Goal: Task Accomplishment & Management: Complete application form

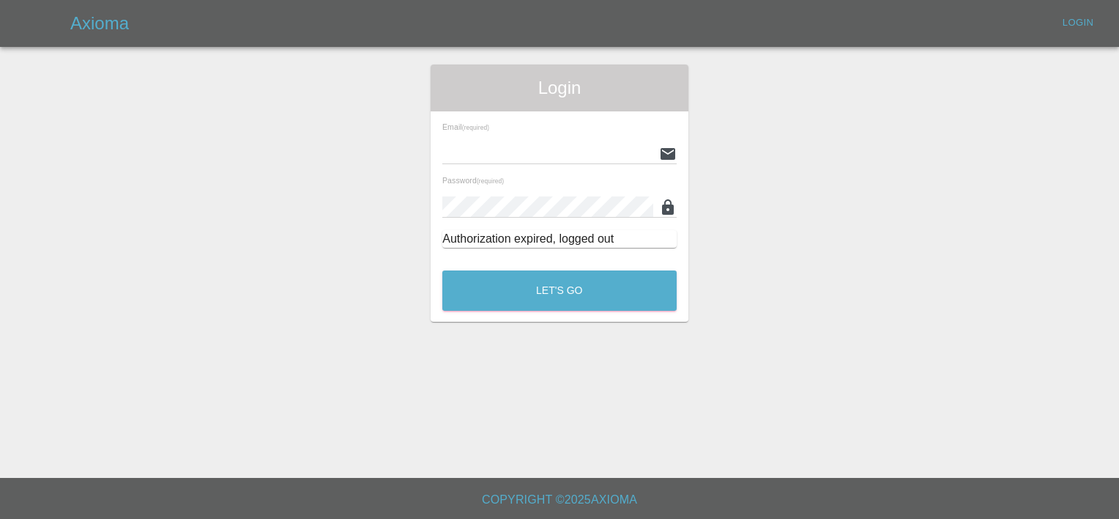
type input "[PERSON_NAME][EMAIL_ADDRESS][PERSON_NAME][DOMAIN_NAME]"
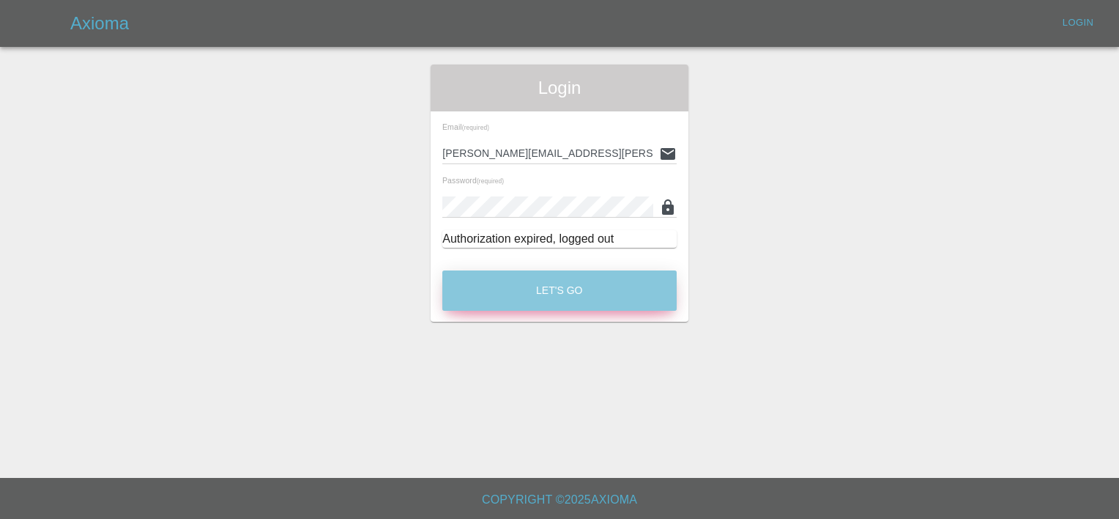
click at [539, 293] on button "Let's Go" at bounding box center [559, 290] width 234 height 40
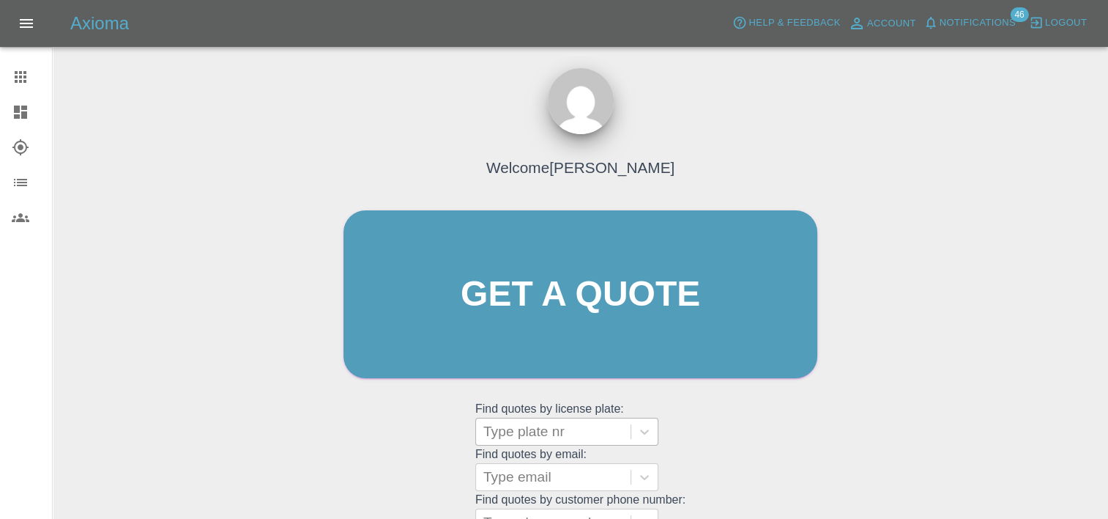
click at [552, 426] on div at bounding box center [553, 431] width 140 height 21
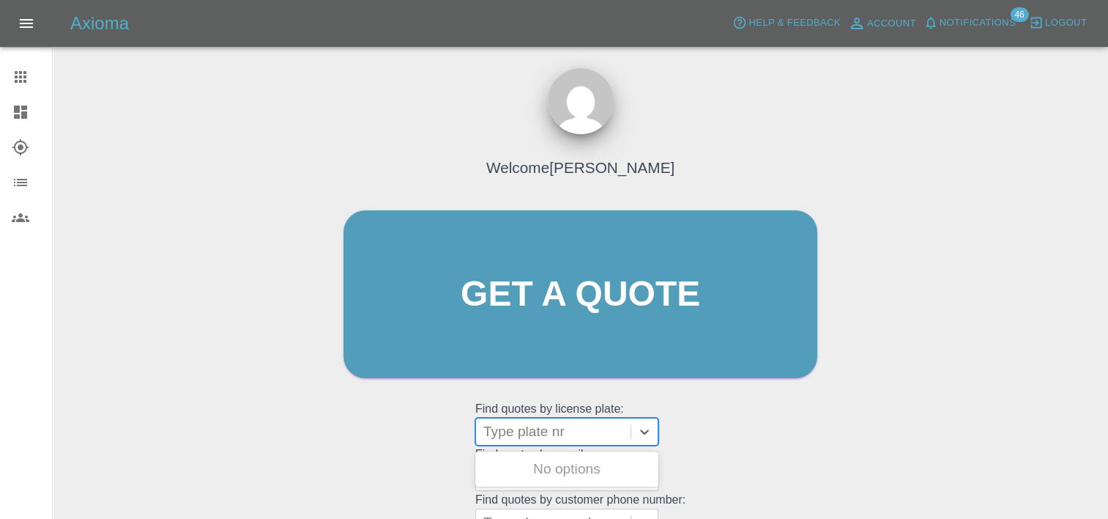
paste input "HV25FDE"
type input "HV25FDE"
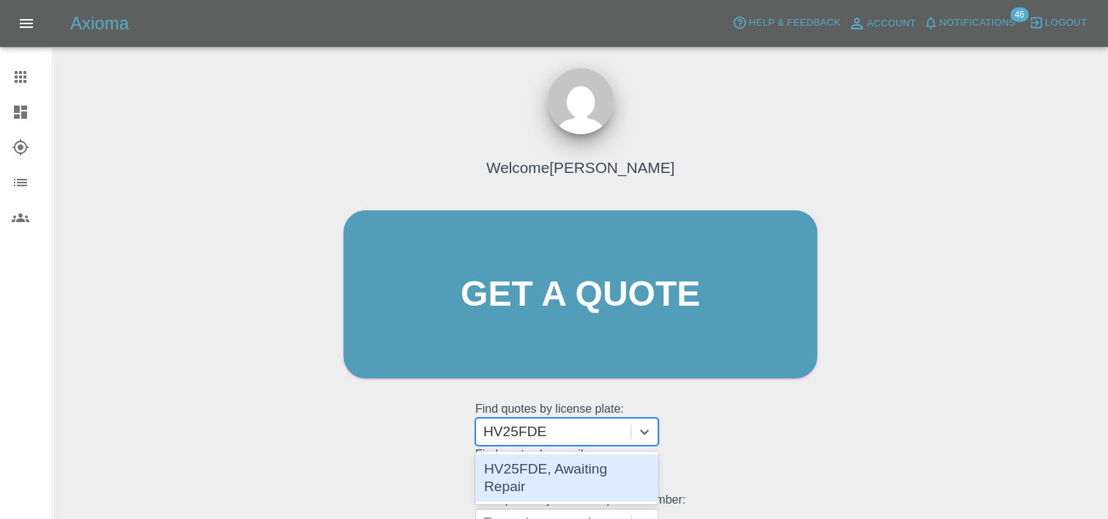
click at [557, 472] on div "HV25FDE, Awaiting Repair" at bounding box center [566, 477] width 183 height 47
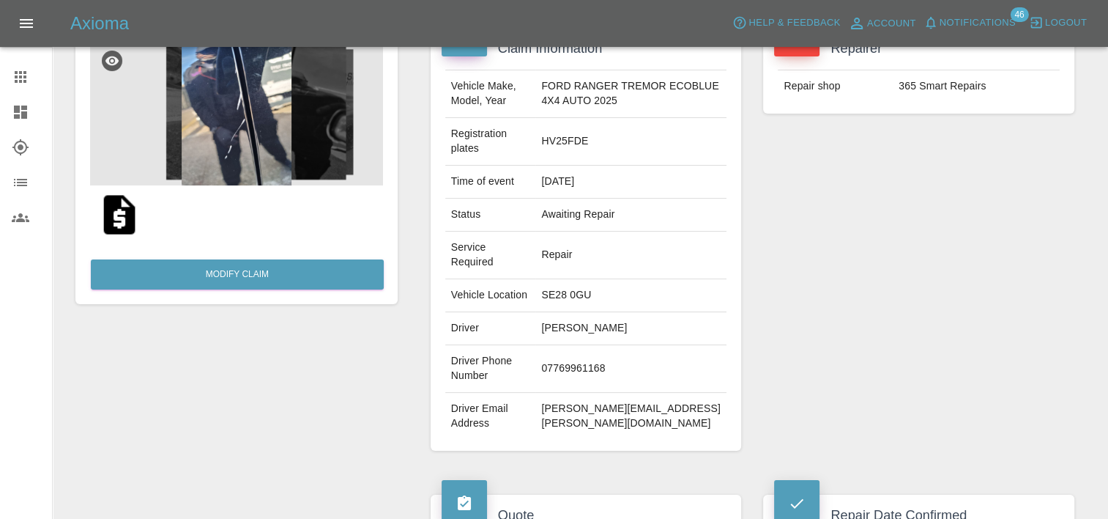
scroll to position [108, 0]
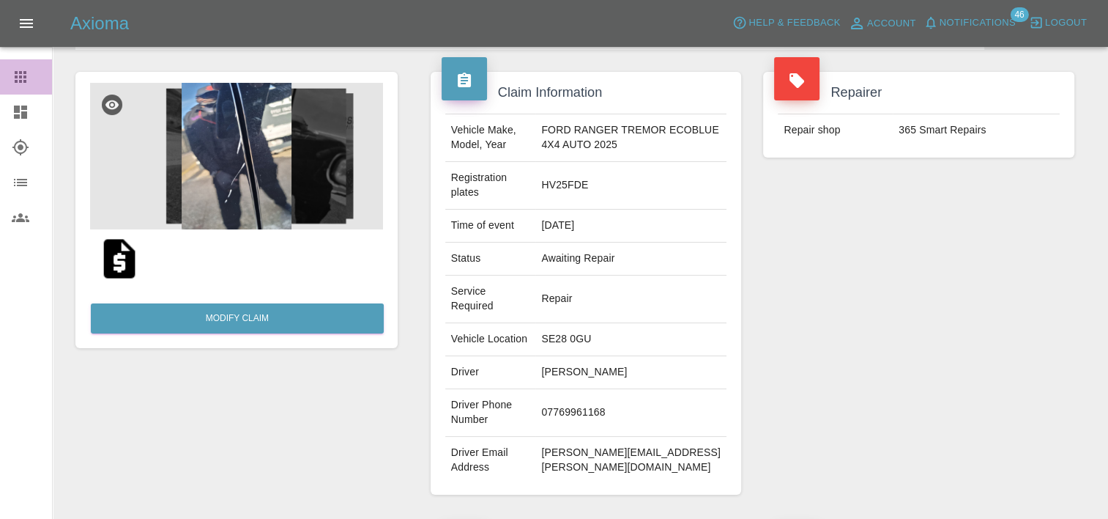
click at [18, 84] on icon at bounding box center [21, 77] width 18 height 18
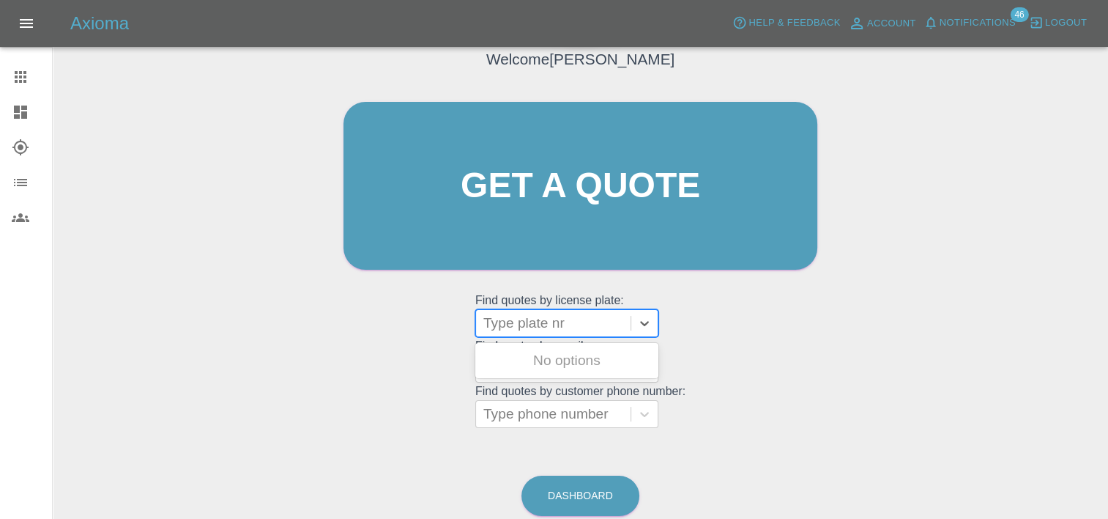
click at [568, 333] on div at bounding box center [553, 323] width 140 height 21
paste input "DW25EPO"
type input "DW25EPO"
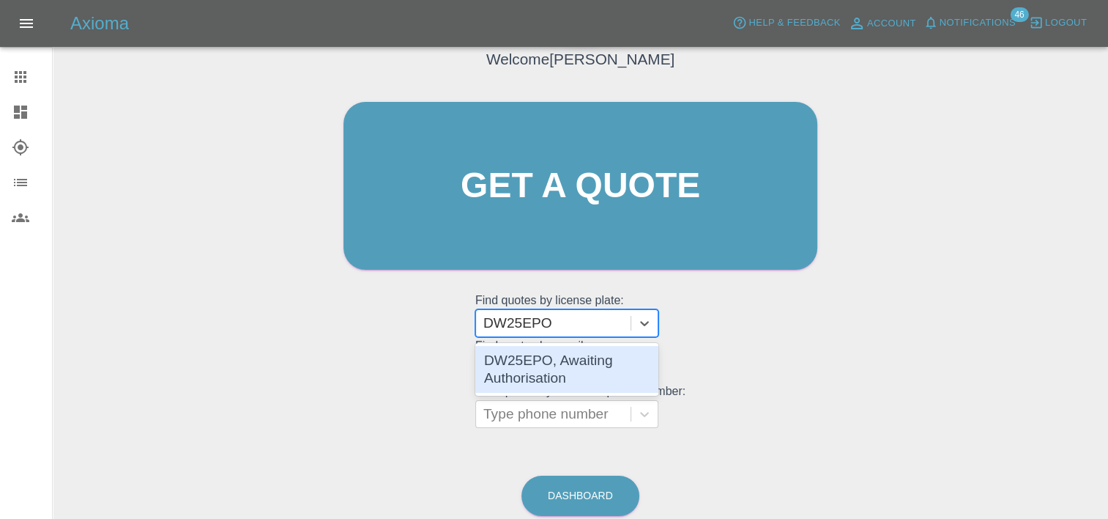
click at [567, 370] on div "DW25EPO, Awaiting Authorisation" at bounding box center [566, 369] width 183 height 47
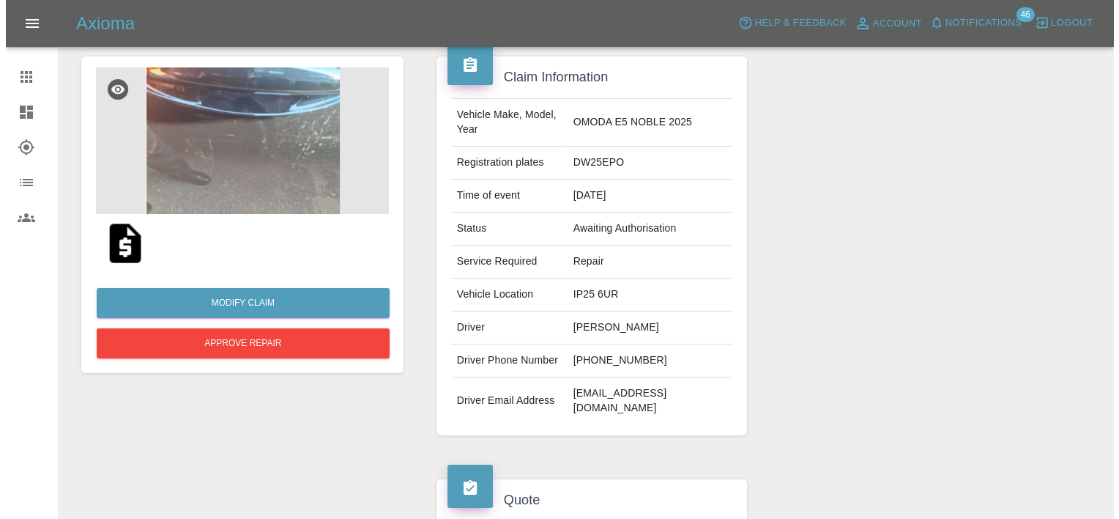
scroll to position [123, 0]
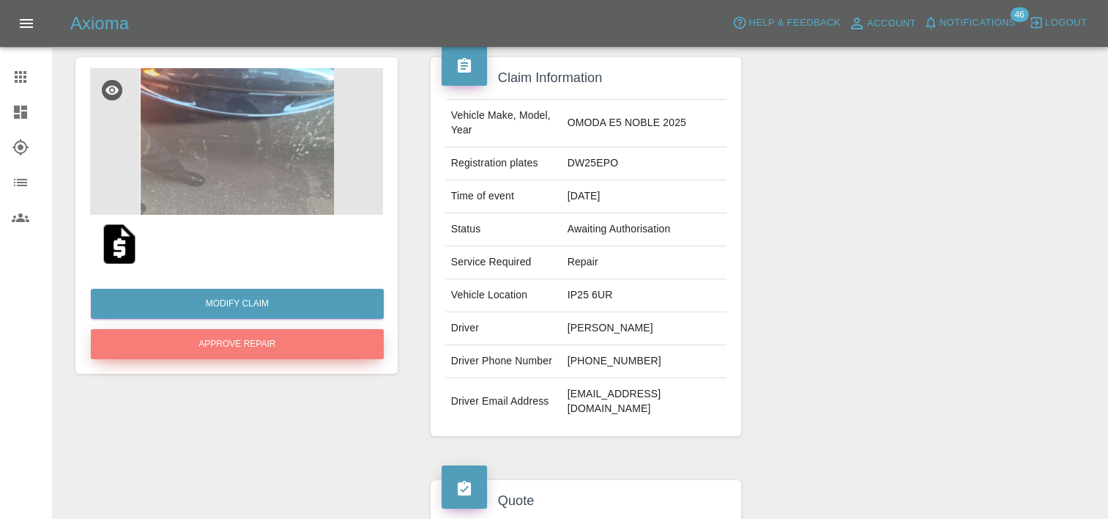
click at [316, 338] on button "Approve Repair" at bounding box center [237, 344] width 293 height 30
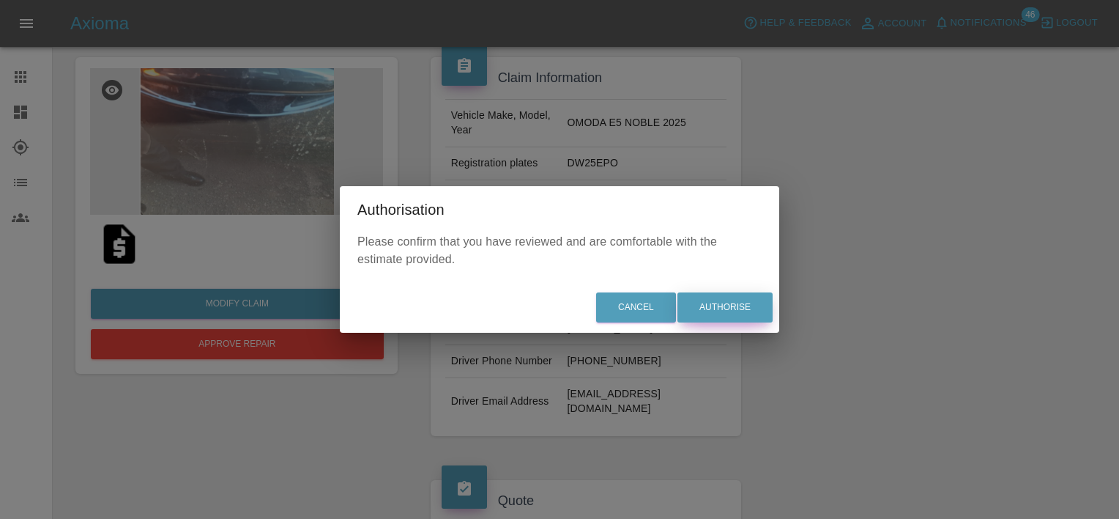
click at [712, 299] on button "Authorise" at bounding box center [725, 307] width 95 height 30
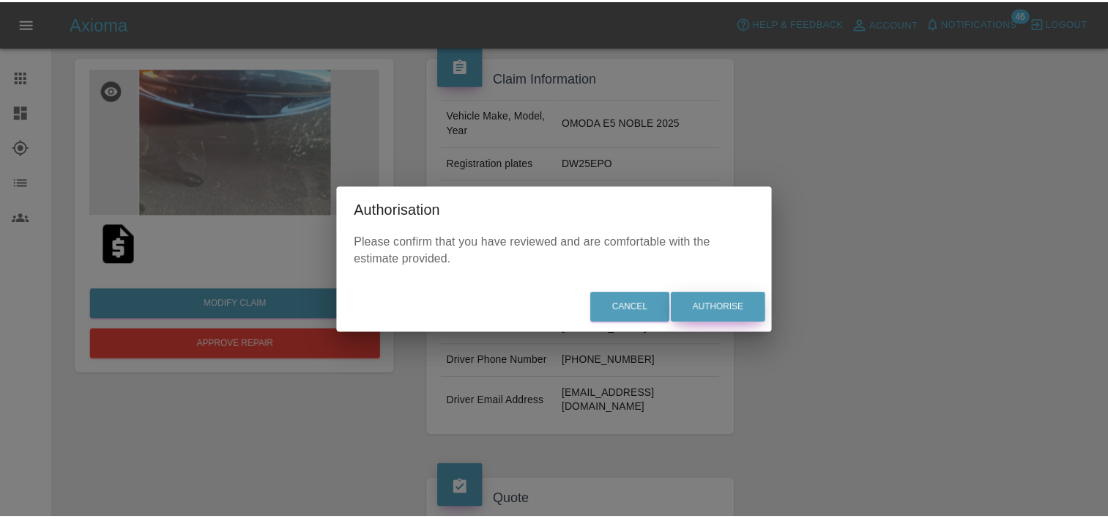
scroll to position [0, 0]
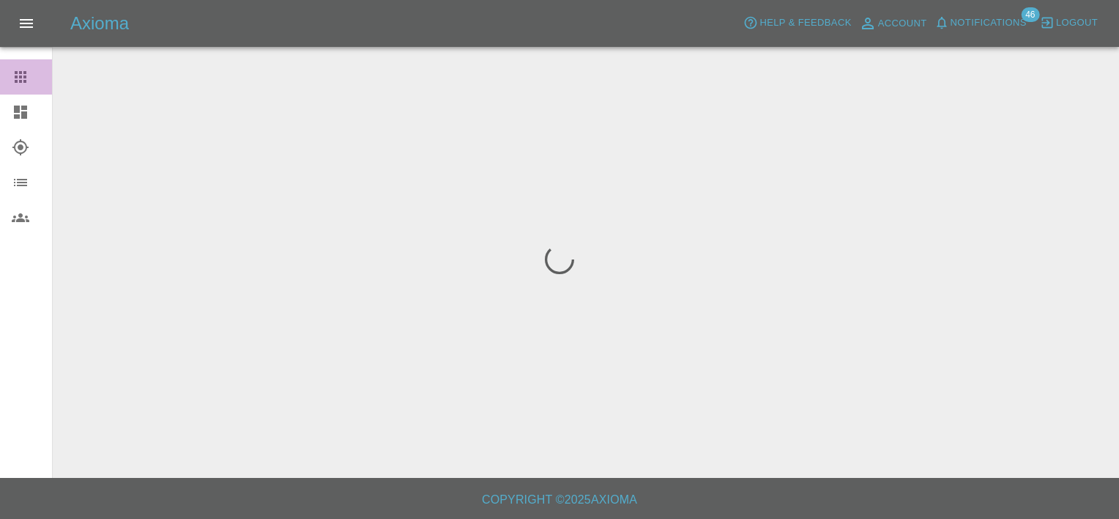
click at [12, 64] on link "Claims" at bounding box center [26, 76] width 52 height 35
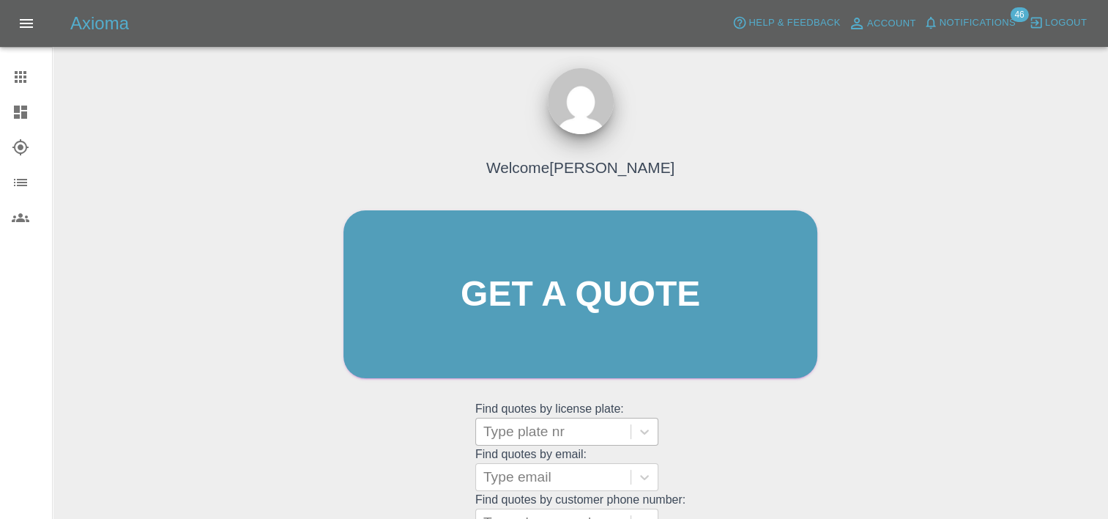
click at [582, 423] on div at bounding box center [553, 431] width 140 height 21
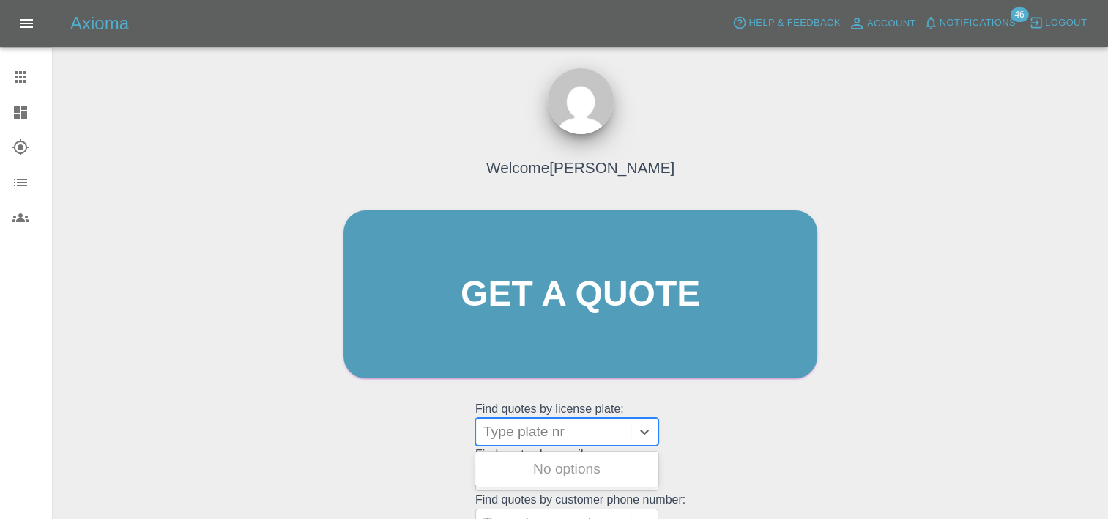
paste input "DU75YGL"
type input "DU75YGL"
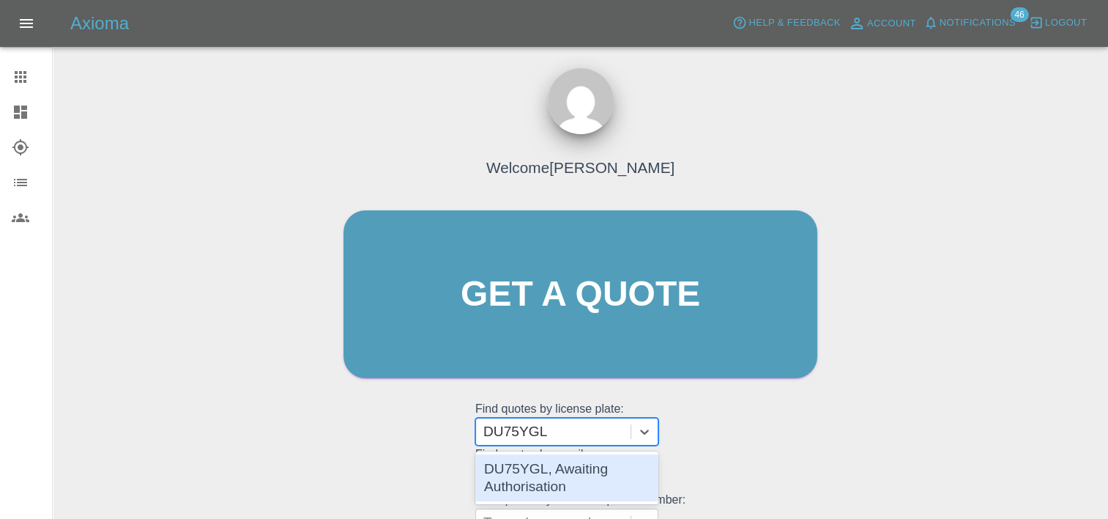
click at [576, 479] on div "DU75YGL, Awaiting Authorisation" at bounding box center [566, 477] width 183 height 47
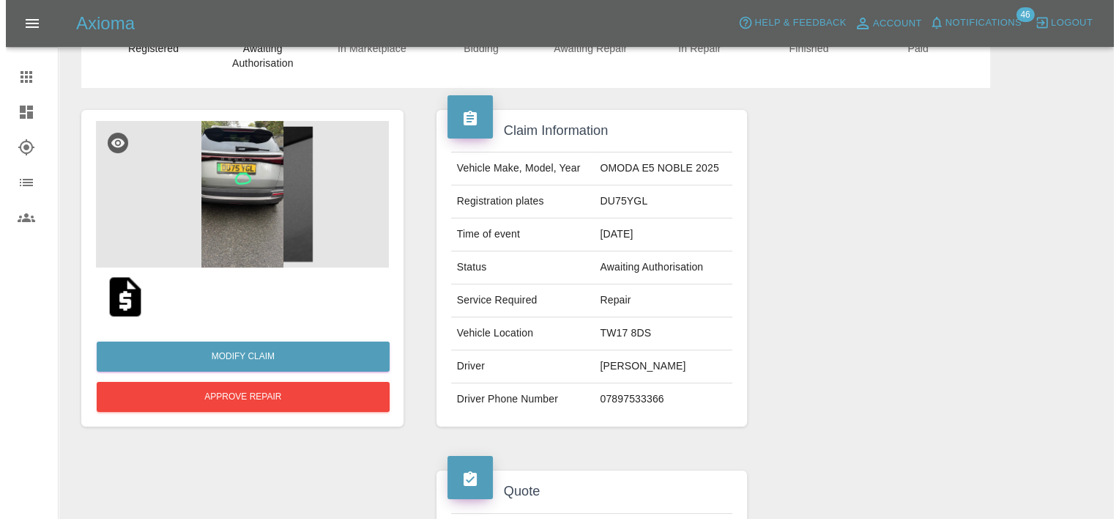
scroll to position [69, 0]
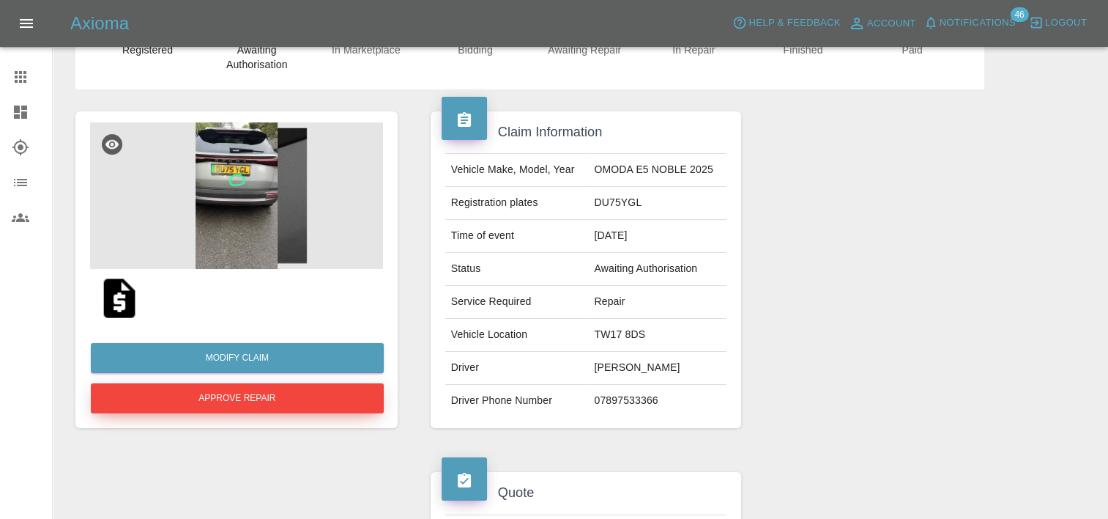
click at [308, 400] on button "Approve Repair" at bounding box center [237, 398] width 293 height 30
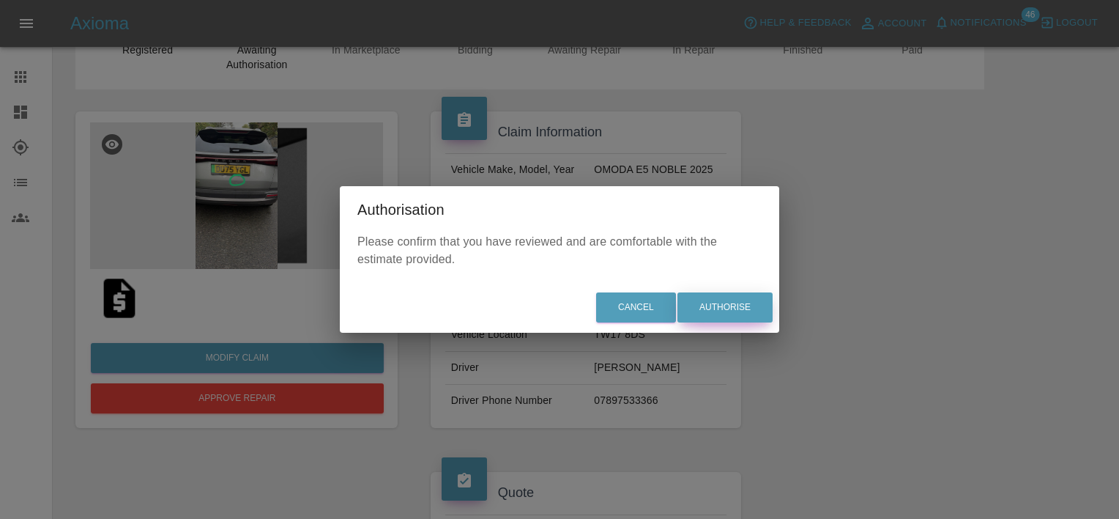
click at [760, 302] on button "Authorise" at bounding box center [725, 307] width 95 height 30
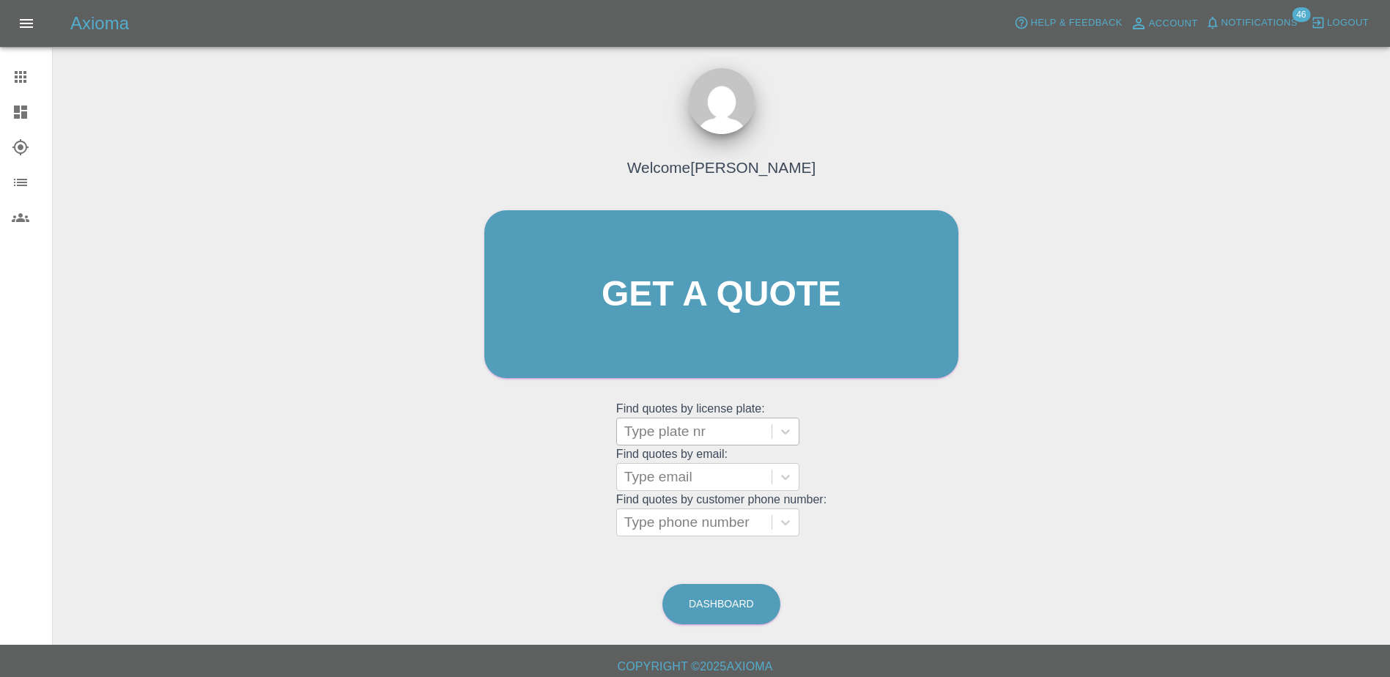
click at [689, 424] on div at bounding box center [694, 431] width 140 height 21
paste input "DT25ZNE"
type input "DT25ZNE"
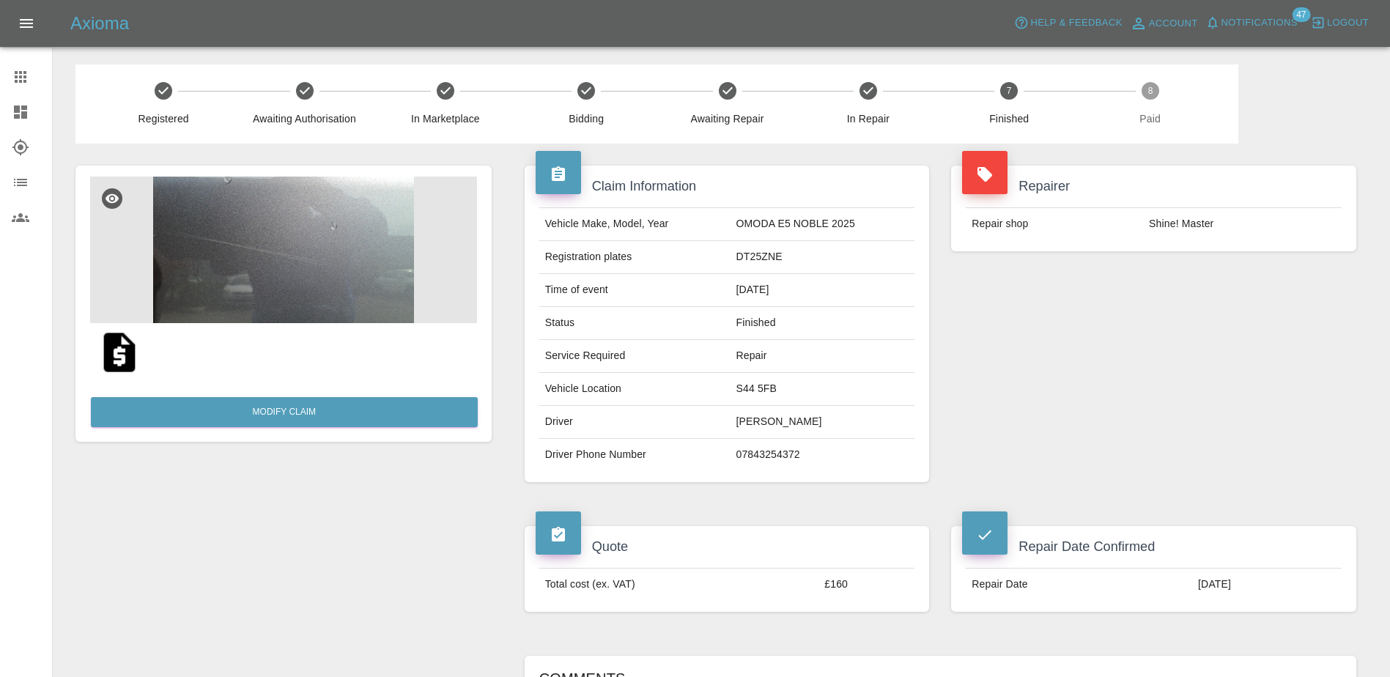
click at [24, 75] on icon at bounding box center [21, 77] width 12 height 12
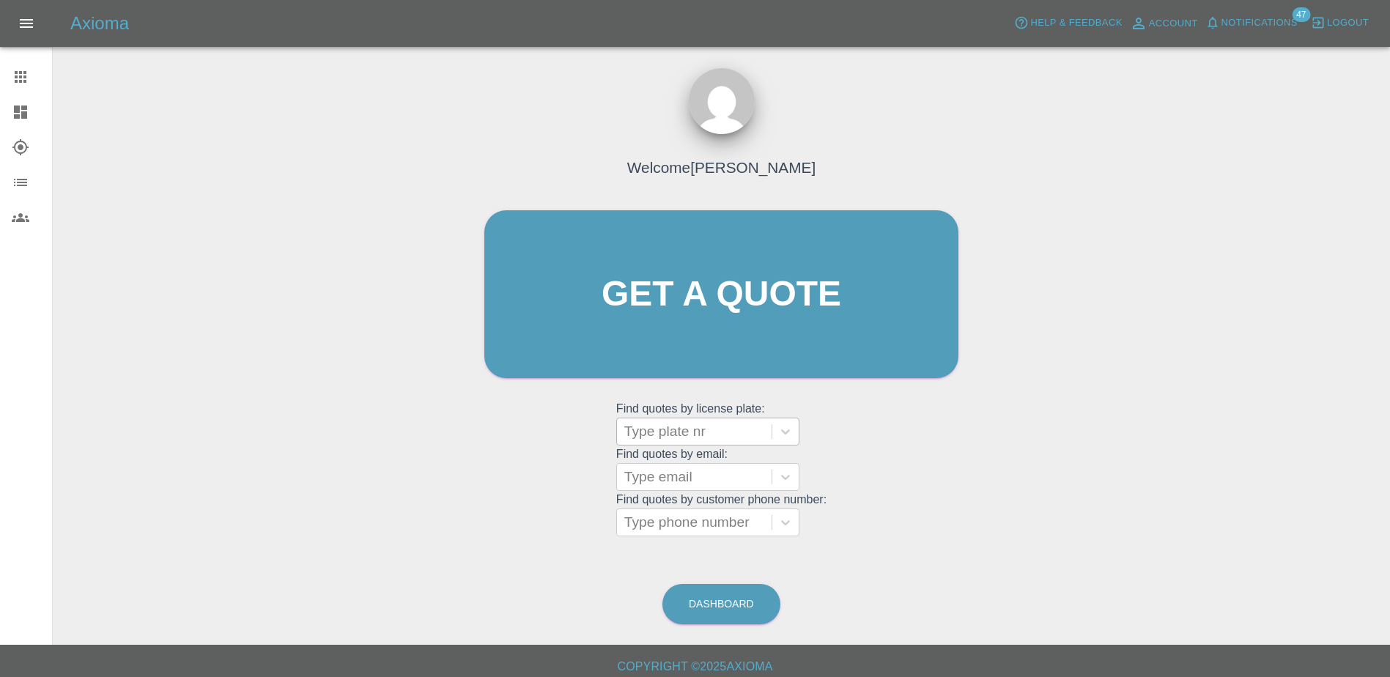
click at [646, 433] on div at bounding box center [694, 431] width 140 height 21
paste input "LF23TDM"
type input "LF23TDM"
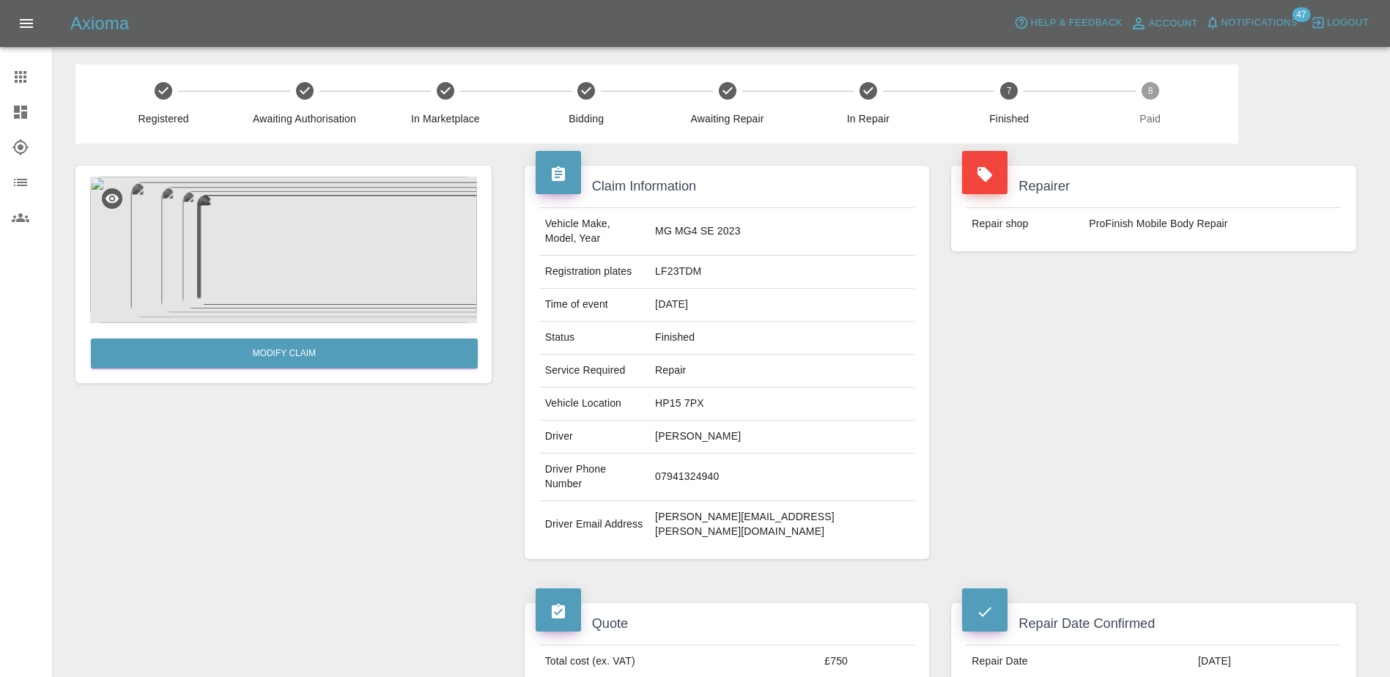
click at [16, 75] on icon at bounding box center [21, 77] width 18 height 18
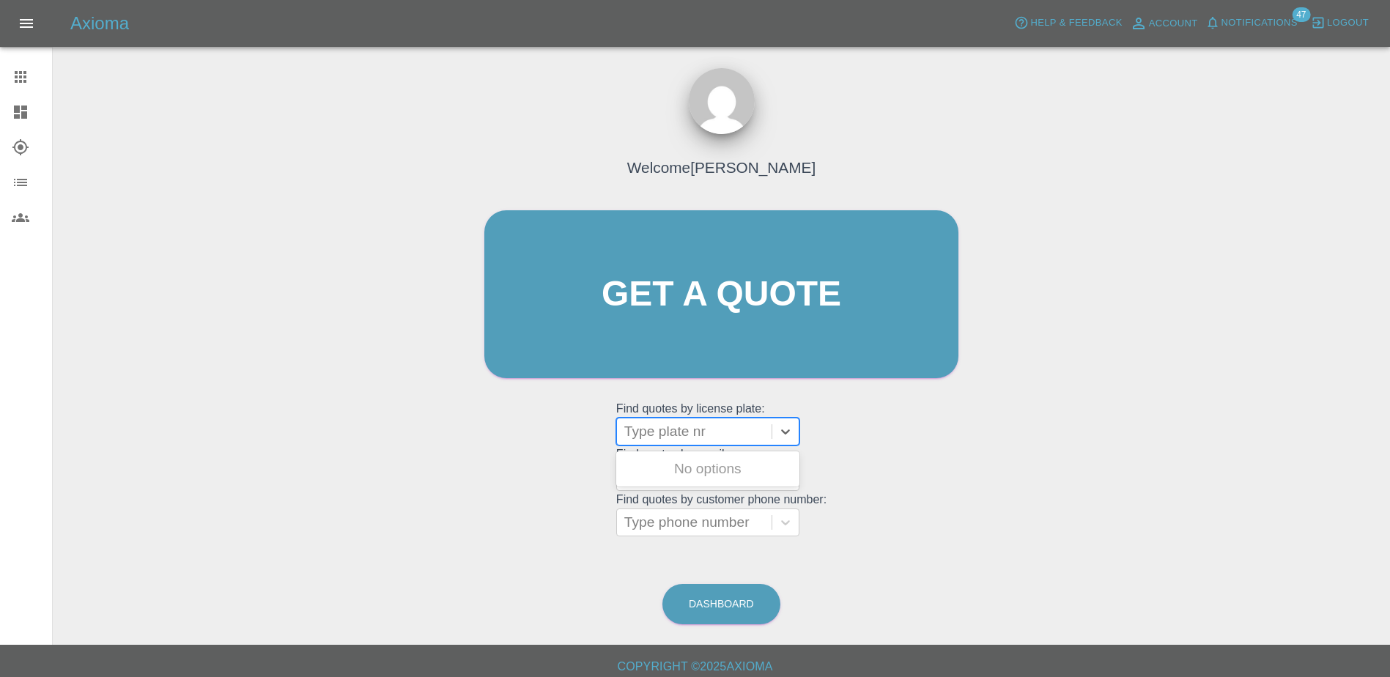
click at [683, 418] on div "Type plate nr" at bounding box center [694, 431] width 155 height 26
paste input "RO24XNH"
type input "R"
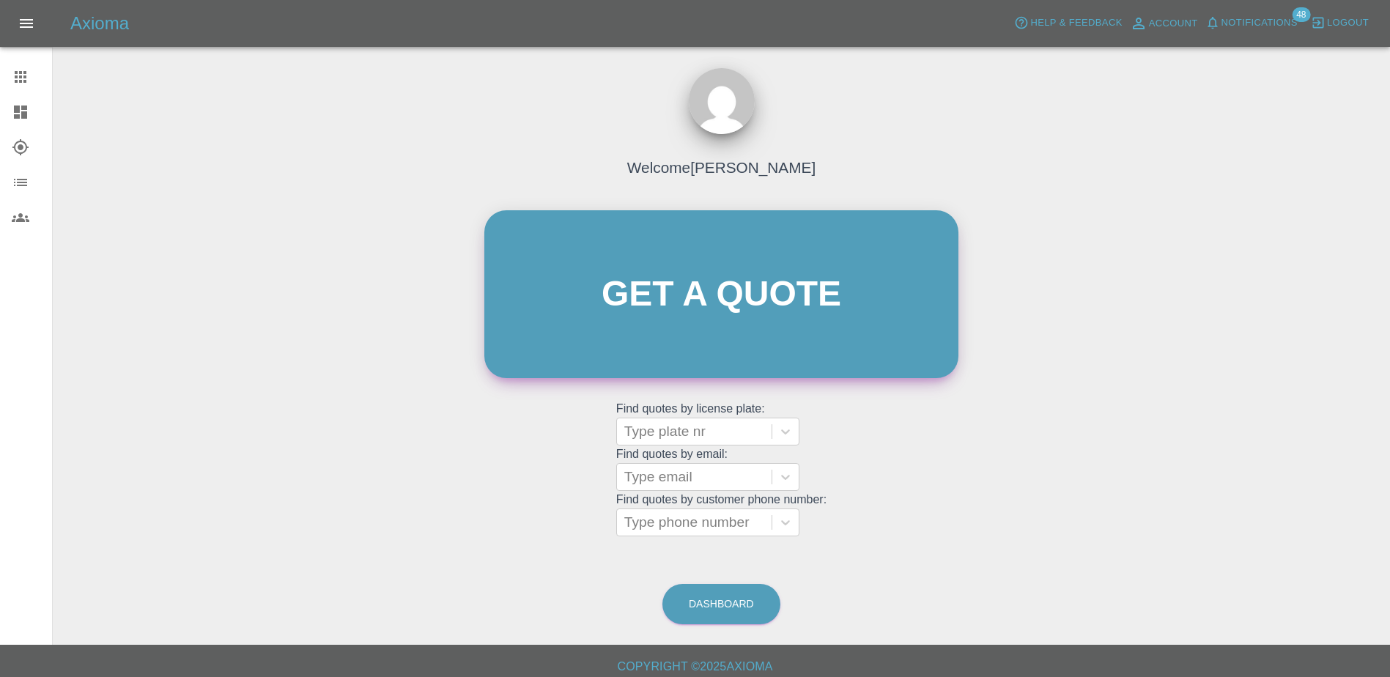
click at [691, 322] on link "Get a quote" at bounding box center [721, 294] width 474 height 168
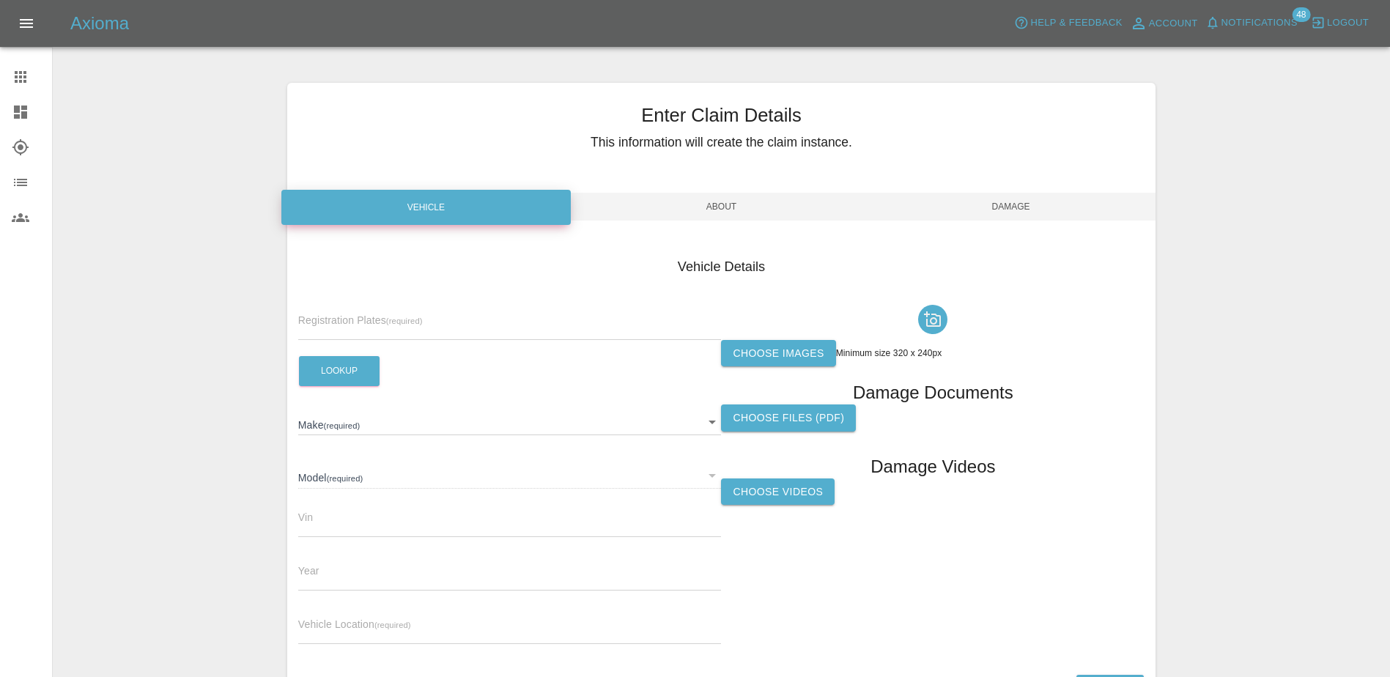
click at [371, 340] on div "Registration Plates (required) Lookup Make (required) ​ Model (required) ​ Vin …" at bounding box center [509, 477] width 423 height 357
click at [371, 335] on input "text" at bounding box center [509, 329] width 423 height 21
paste input "DY75GHF"
type input "DY75GHF"
click at [355, 368] on button "Lookup" at bounding box center [339, 371] width 81 height 30
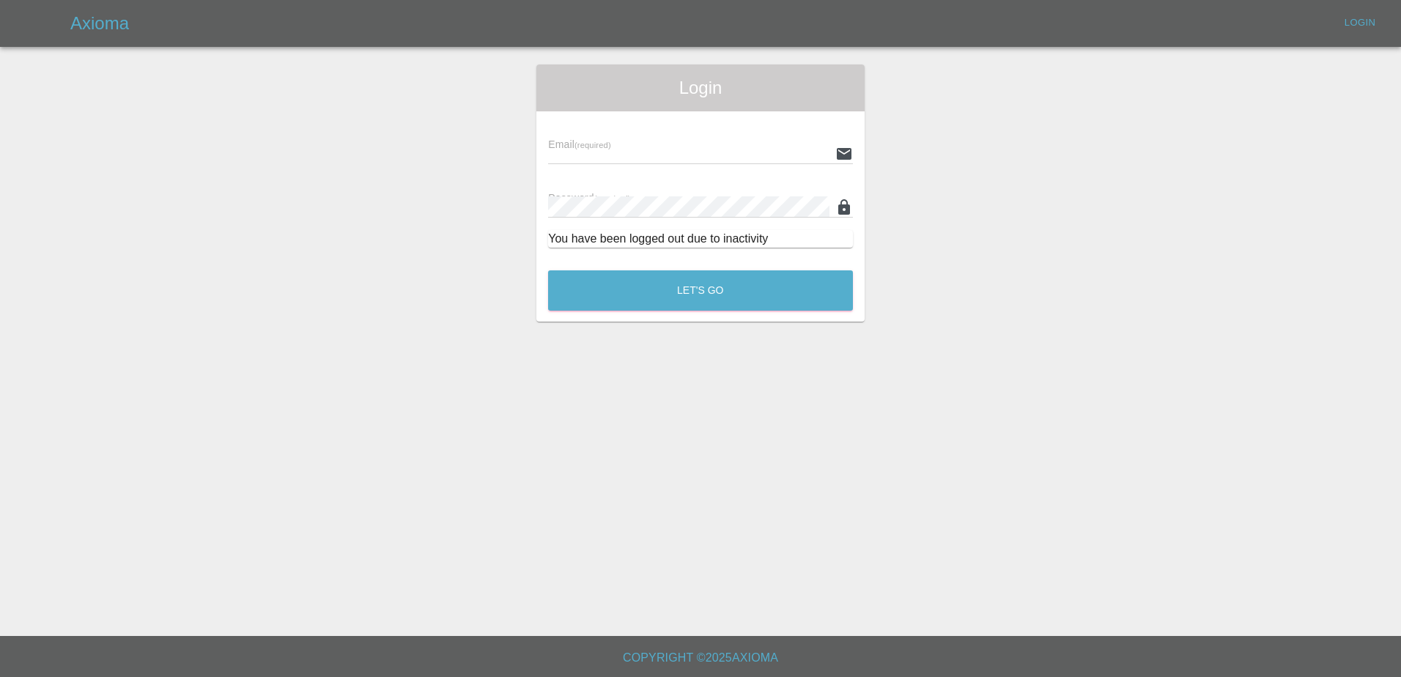
type input "Aimee.Broom@greenhous.co.uk"
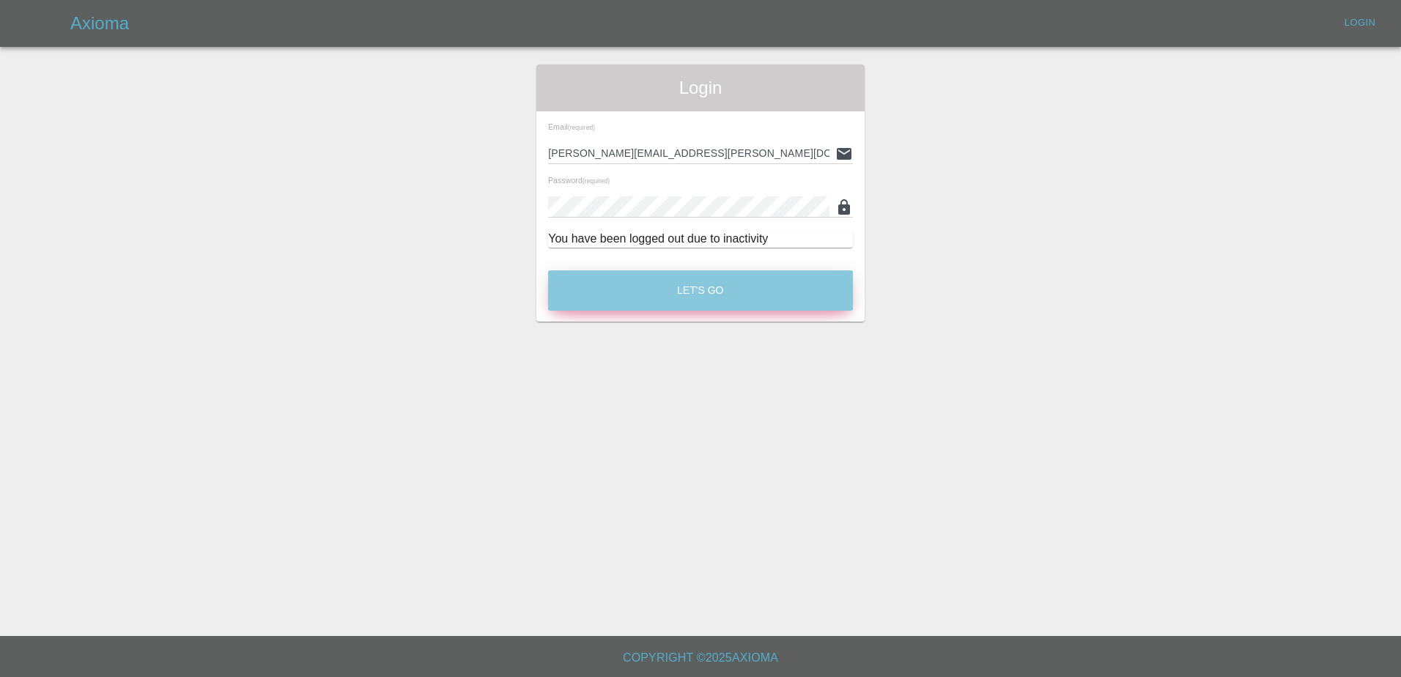
click at [648, 291] on button "Let's Go" at bounding box center [700, 290] width 305 height 40
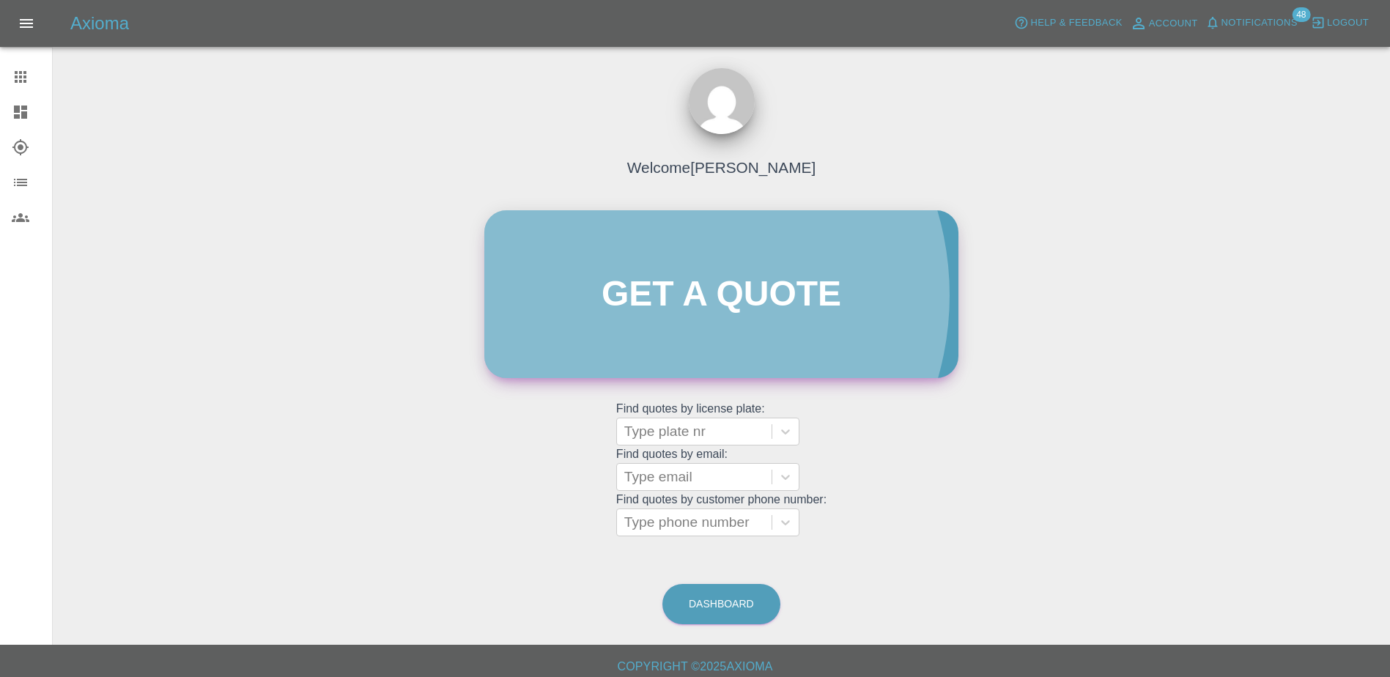
click at [659, 295] on link "Get a quote" at bounding box center [721, 294] width 474 height 168
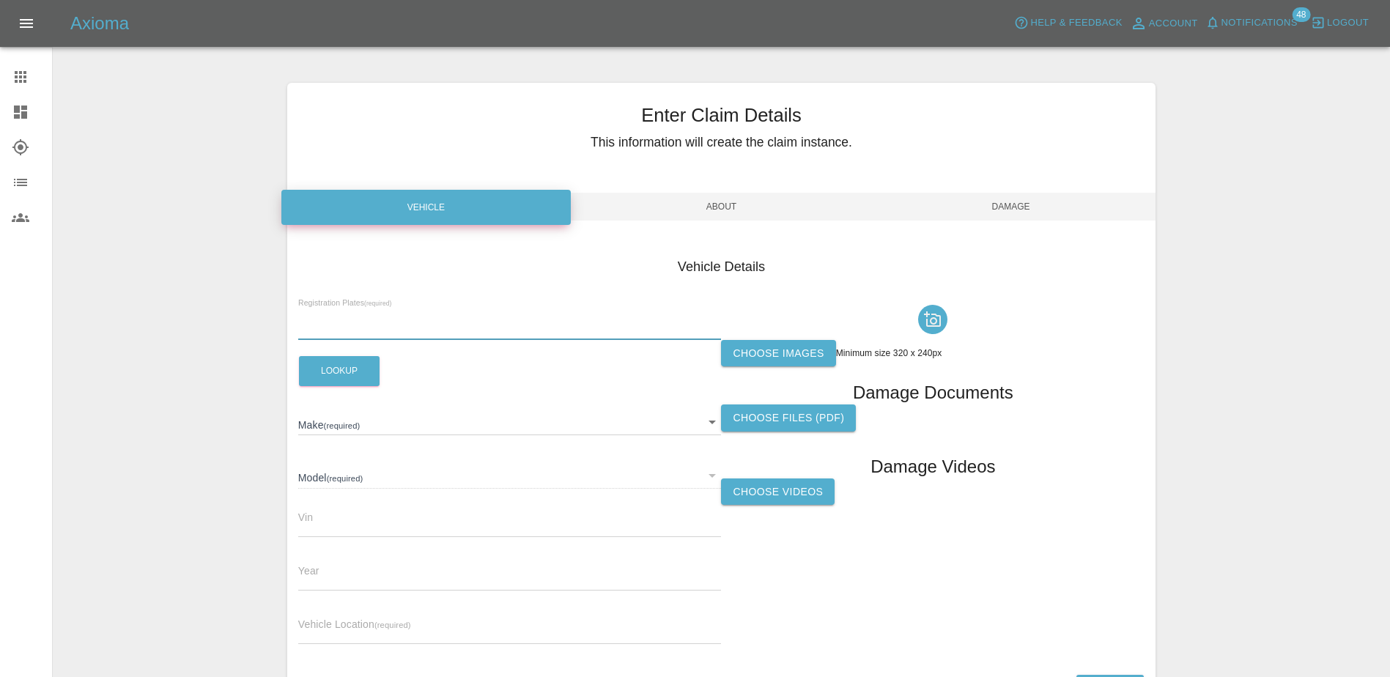
click at [338, 333] on input "text" at bounding box center [509, 329] width 423 height 21
paste input "DY75GHF"
type input "DY75GHF"
click at [342, 359] on button "Lookup" at bounding box center [339, 371] width 81 height 30
type input "OMODA"
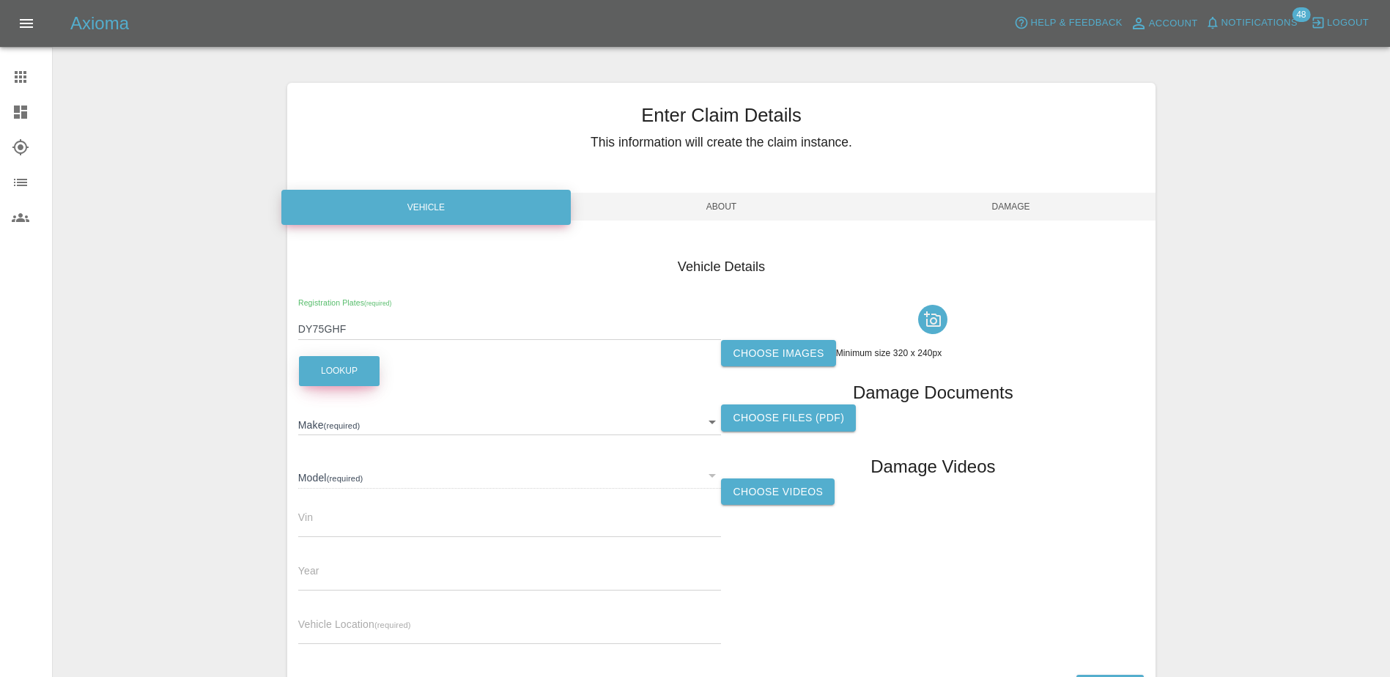
type input "E5 NOBLE"
type input "2025"
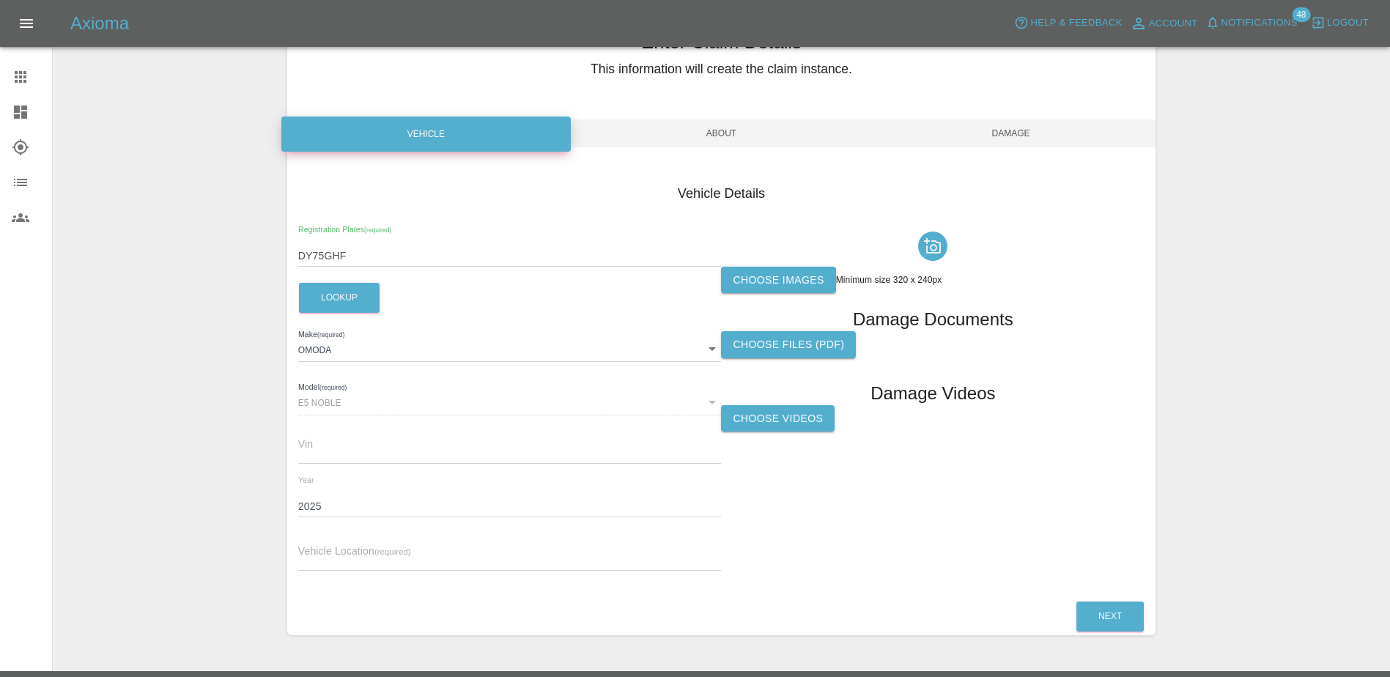
click at [771, 286] on label "Choose images" at bounding box center [778, 280] width 114 height 27
click at [0, 0] on input "Choose images" at bounding box center [0, 0] width 0 height 0
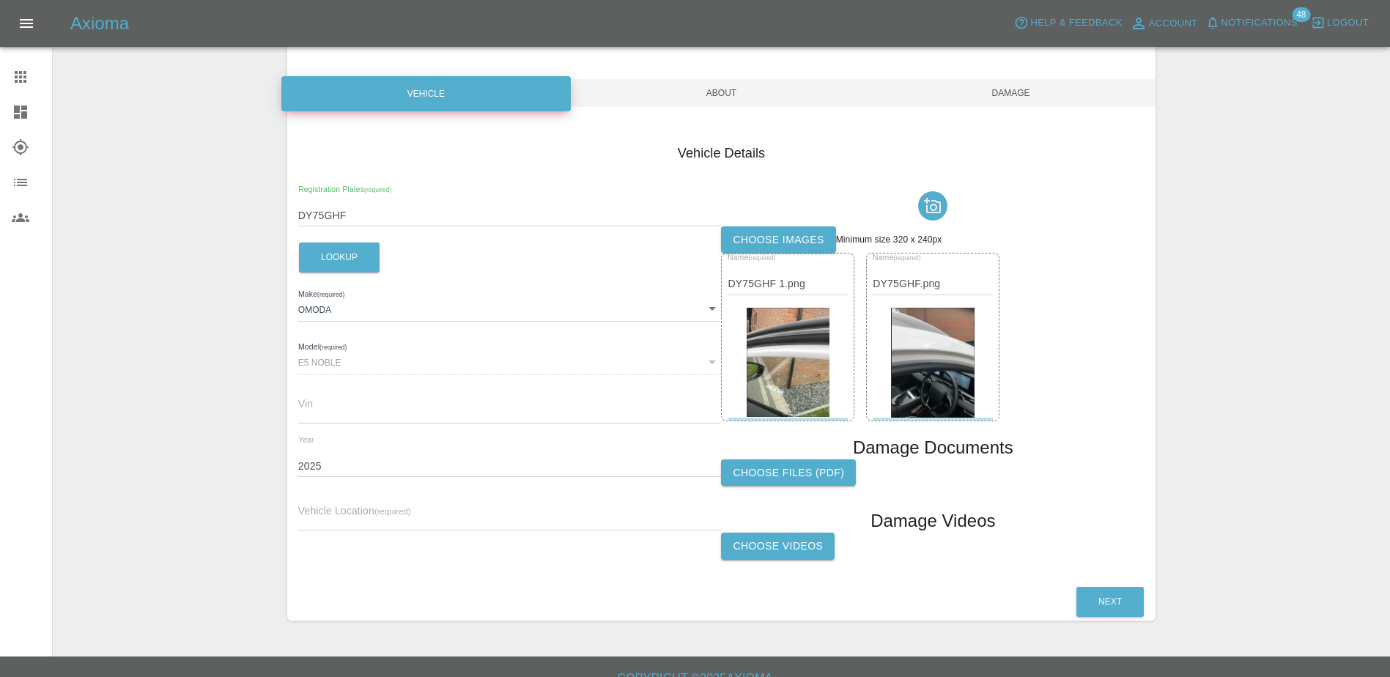
scroll to position [134, 0]
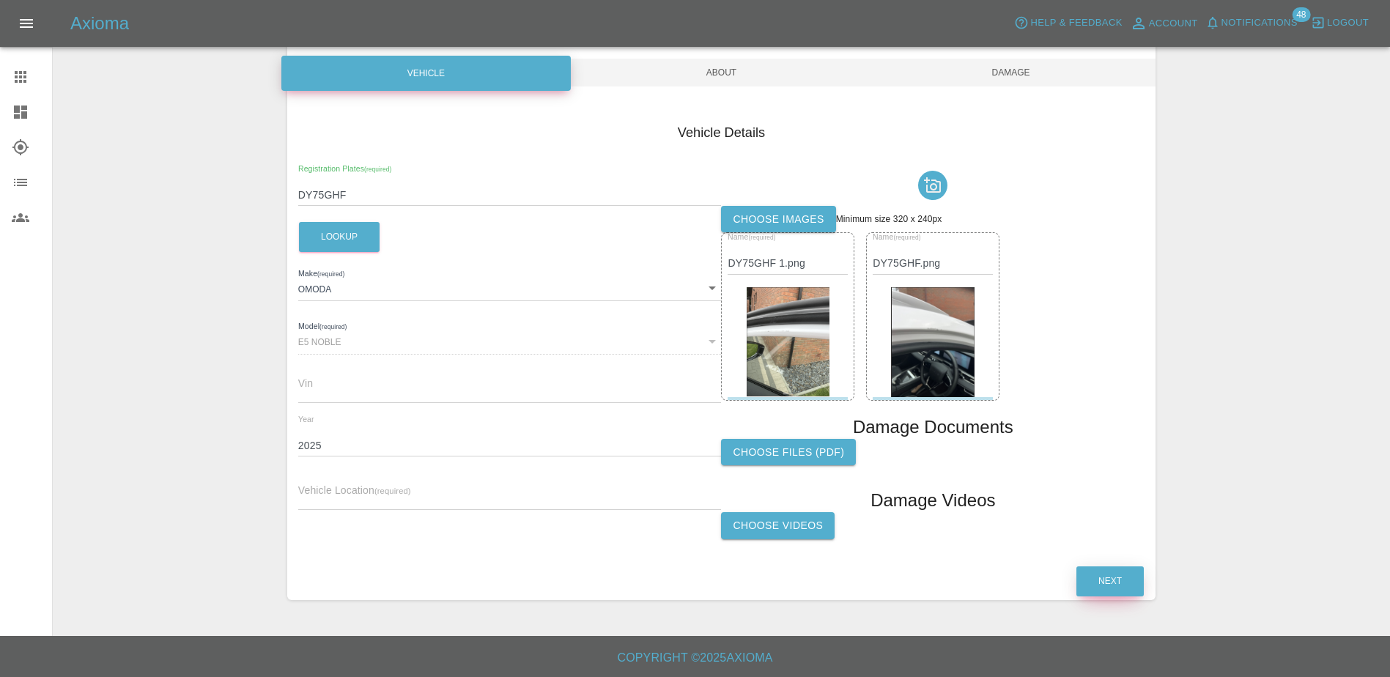
click at [1127, 586] on button "Next" at bounding box center [1109, 581] width 67 height 30
click at [332, 499] on input "text" at bounding box center [509, 499] width 423 height 21
click at [355, 491] on input "text" at bounding box center [509, 499] width 423 height 21
paste input "12 Caroline Gardens, Mid Calder, Livingston, EH53 0SX"
type input "12 Caroline Gardens, Mid Calder, Livingston, EH53 0SX"
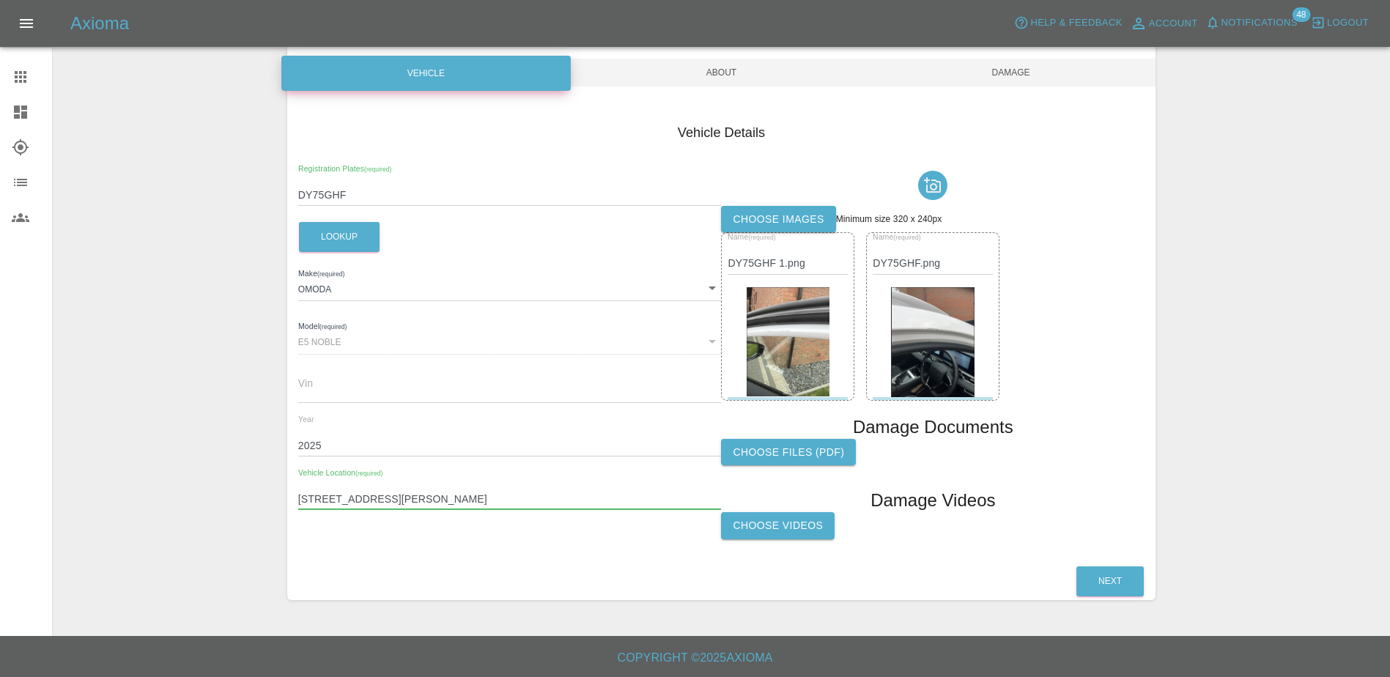
click at [954, 516] on div "Choose Videos" at bounding box center [932, 530] width 423 height 36
click at [1096, 567] on button "Next" at bounding box center [1109, 581] width 67 height 30
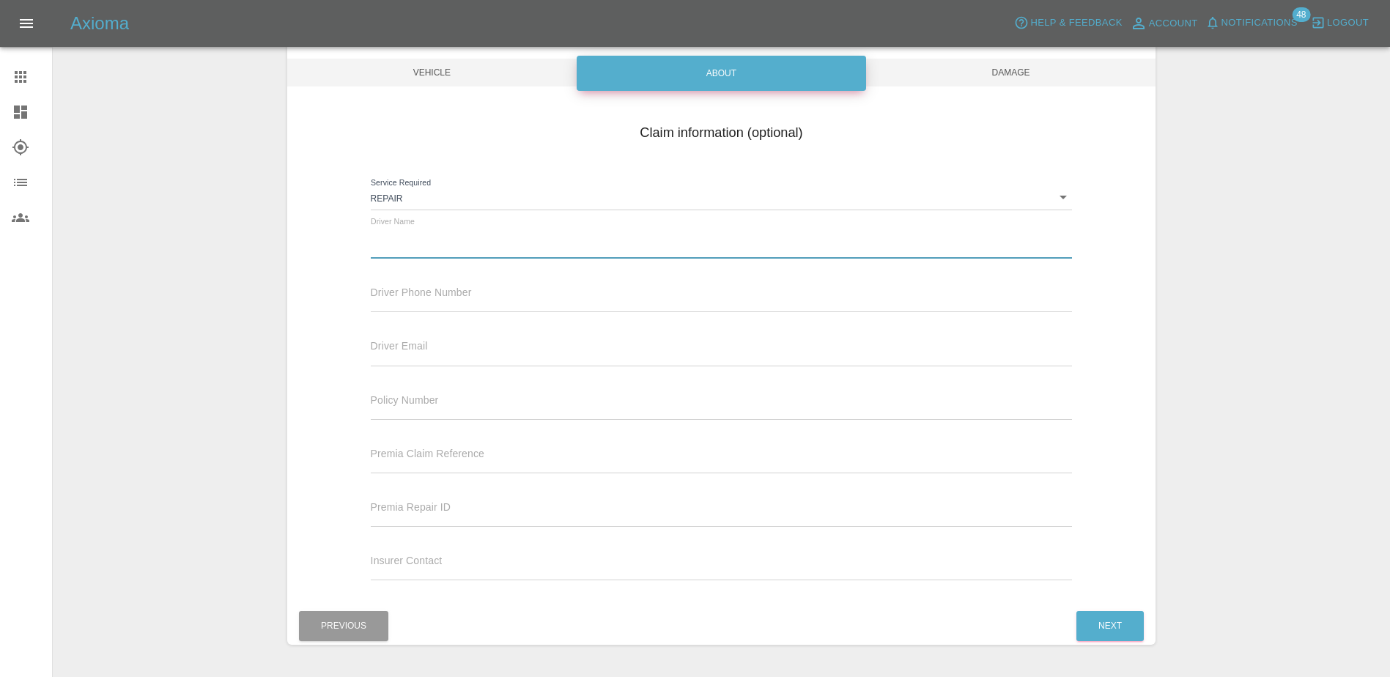
drag, startPoint x: 381, startPoint y: 242, endPoint x: 894, endPoint y: 199, distance: 515.3
click at [385, 242] on input "text" at bounding box center [722, 247] width 702 height 21
click at [433, 238] on input "text" at bounding box center [722, 247] width 702 height 21
paste input "James Armstrong"
type input "James Armstrong"
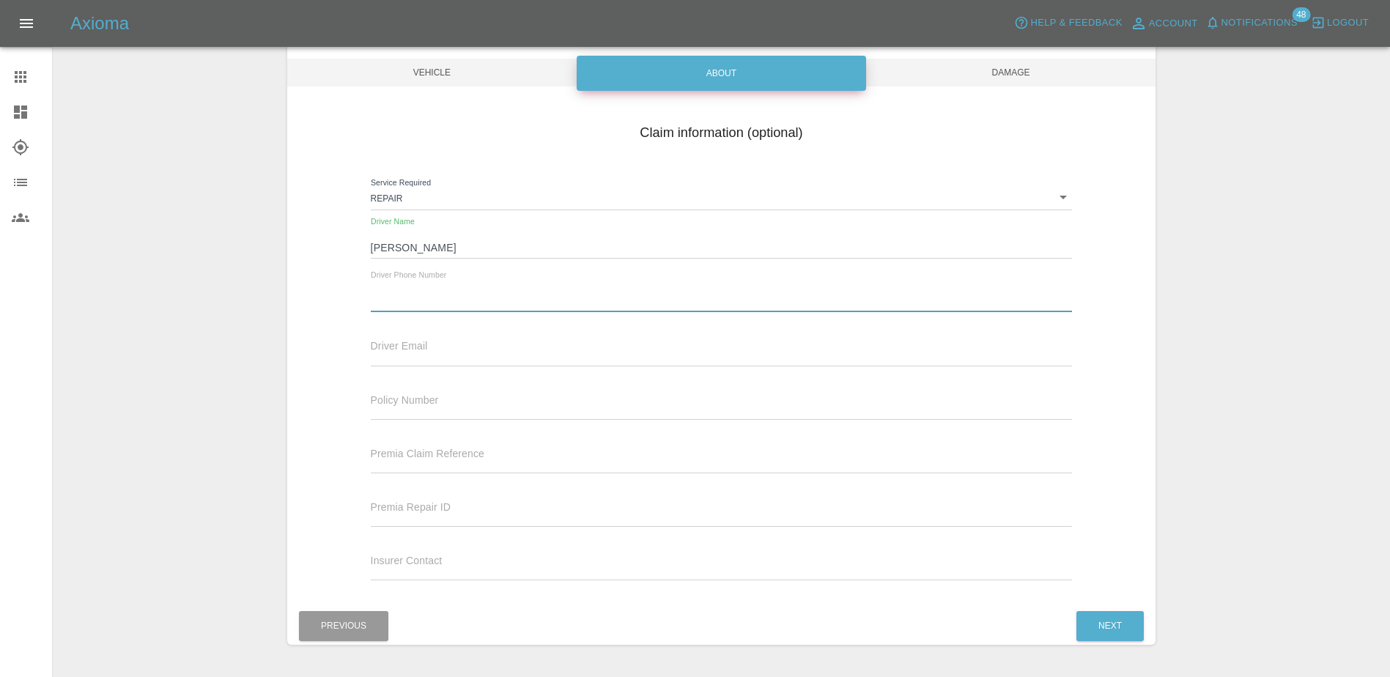
drag, startPoint x: 400, startPoint y: 303, endPoint x: 790, endPoint y: 264, distance: 392.3
click at [401, 303] on input "text" at bounding box center [722, 301] width 702 height 21
click at [448, 297] on input "text" at bounding box center [722, 301] width 702 height 21
paste input "07753321204"
type input "07753321204"
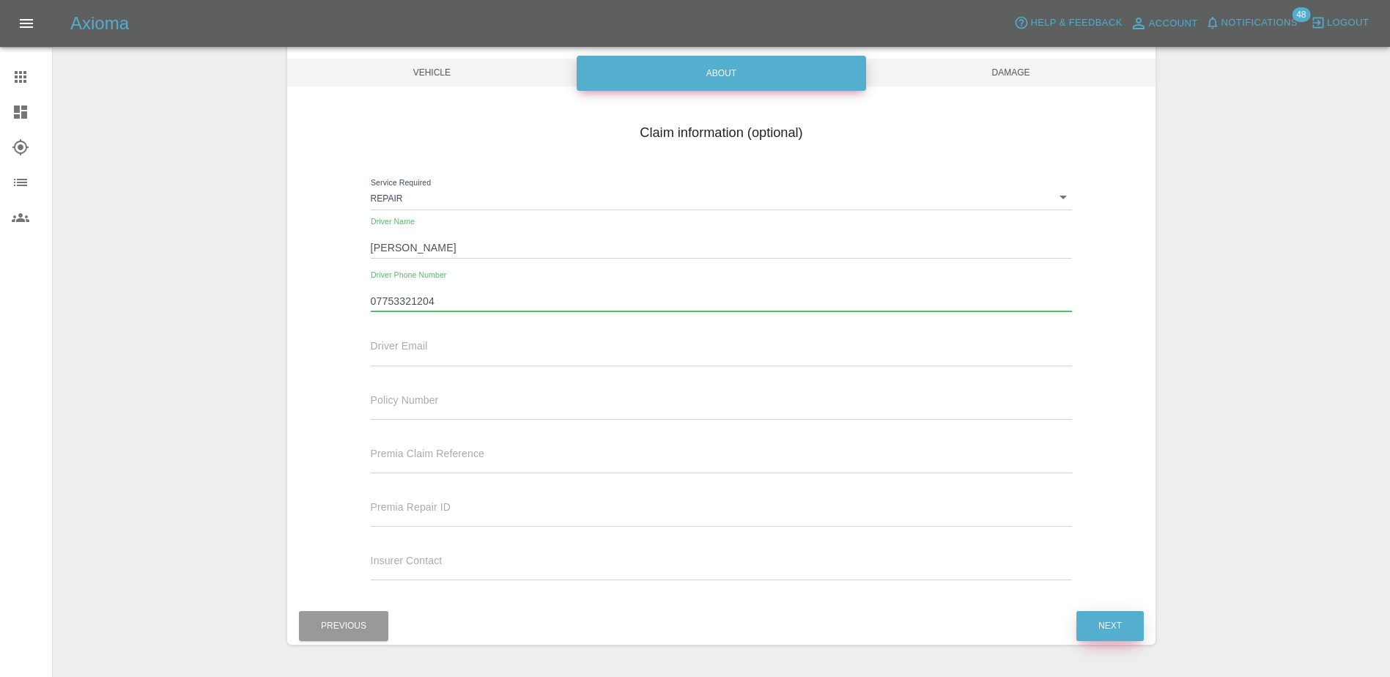
click at [1130, 625] on button "Next" at bounding box center [1109, 626] width 67 height 30
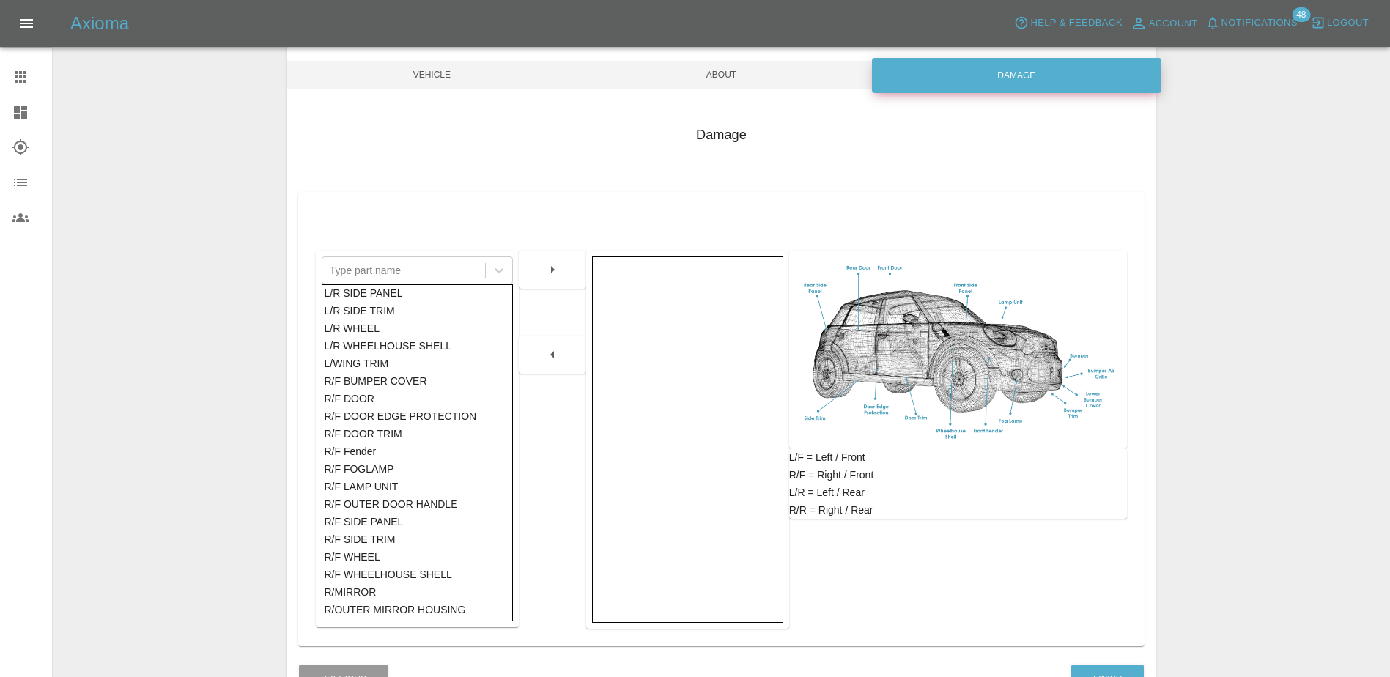
scroll to position [147, 0]
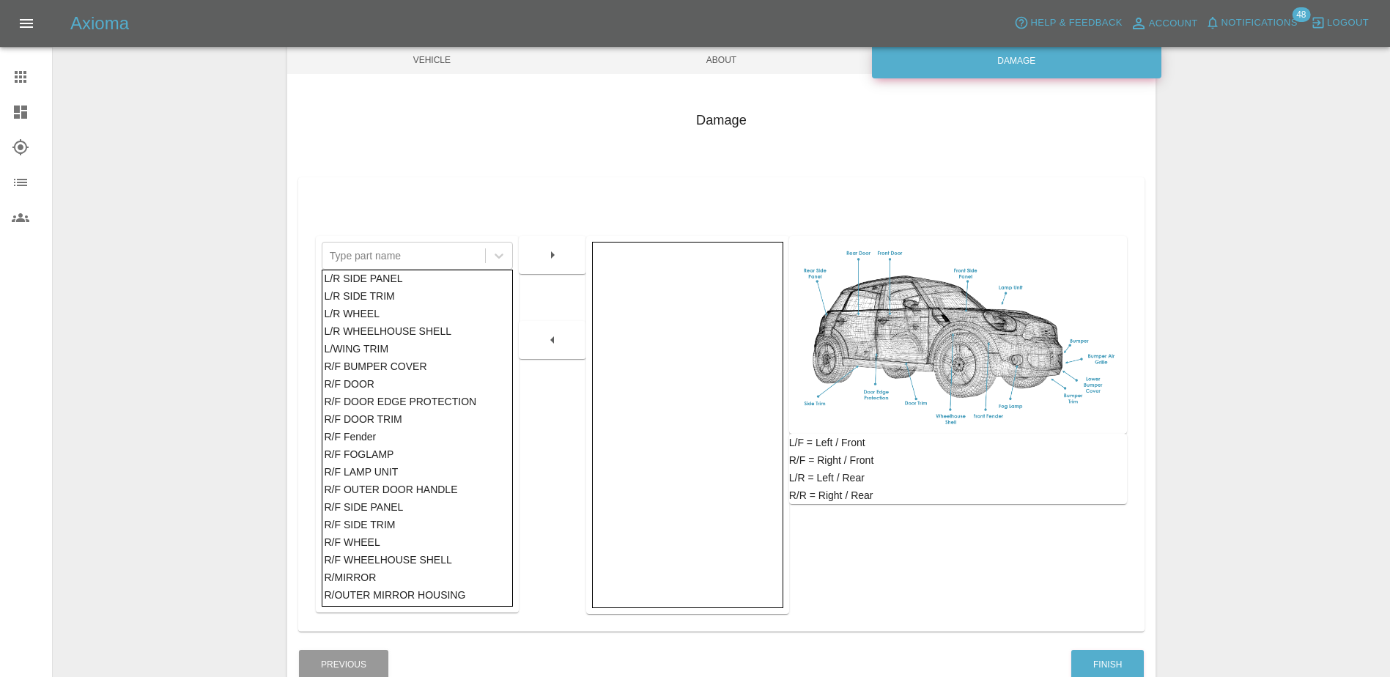
click at [889, 297] on img at bounding box center [958, 335] width 326 height 186
click at [891, 297] on img at bounding box center [958, 335] width 326 height 186
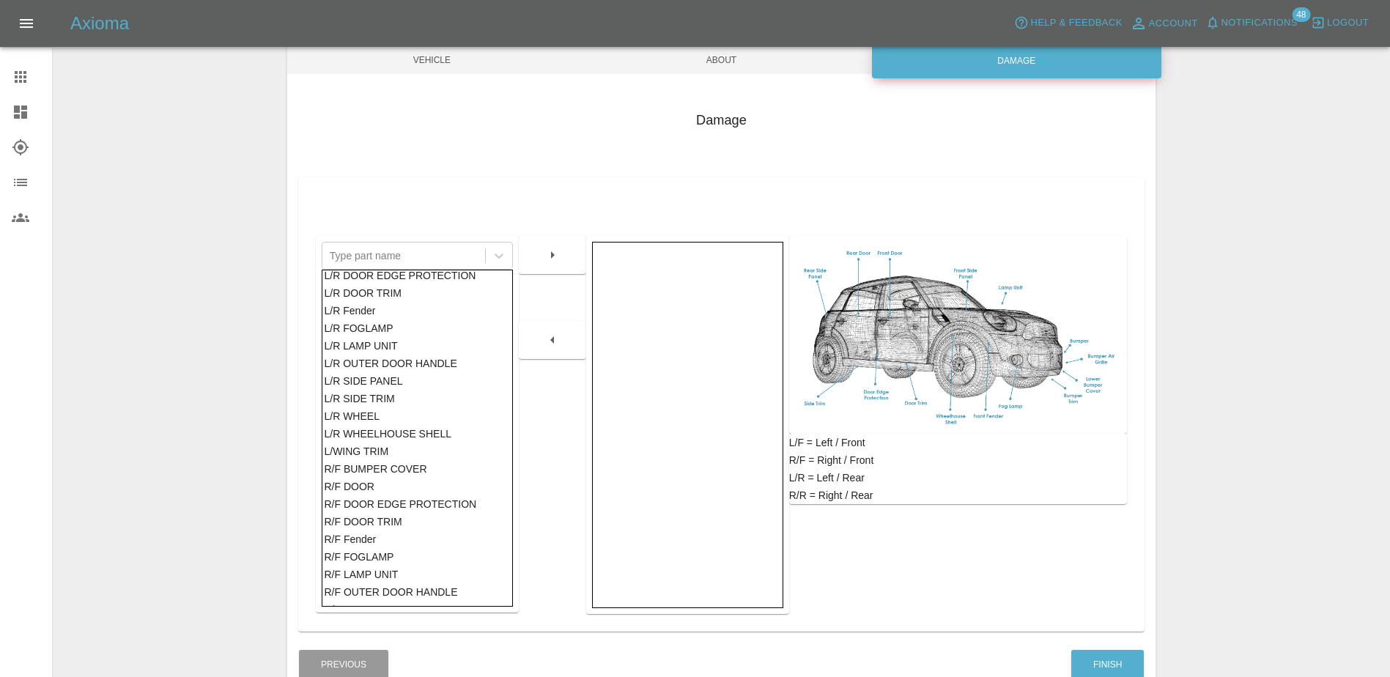
scroll to position [407, 0]
click at [388, 512] on div "R/F DOOR EDGE PROTECTION" at bounding box center [417, 508] width 186 height 18
click at [401, 489] on div "R/F DOOR" at bounding box center [417, 490] width 186 height 18
click at [554, 252] on icon "button" at bounding box center [553, 255] width 18 height 18
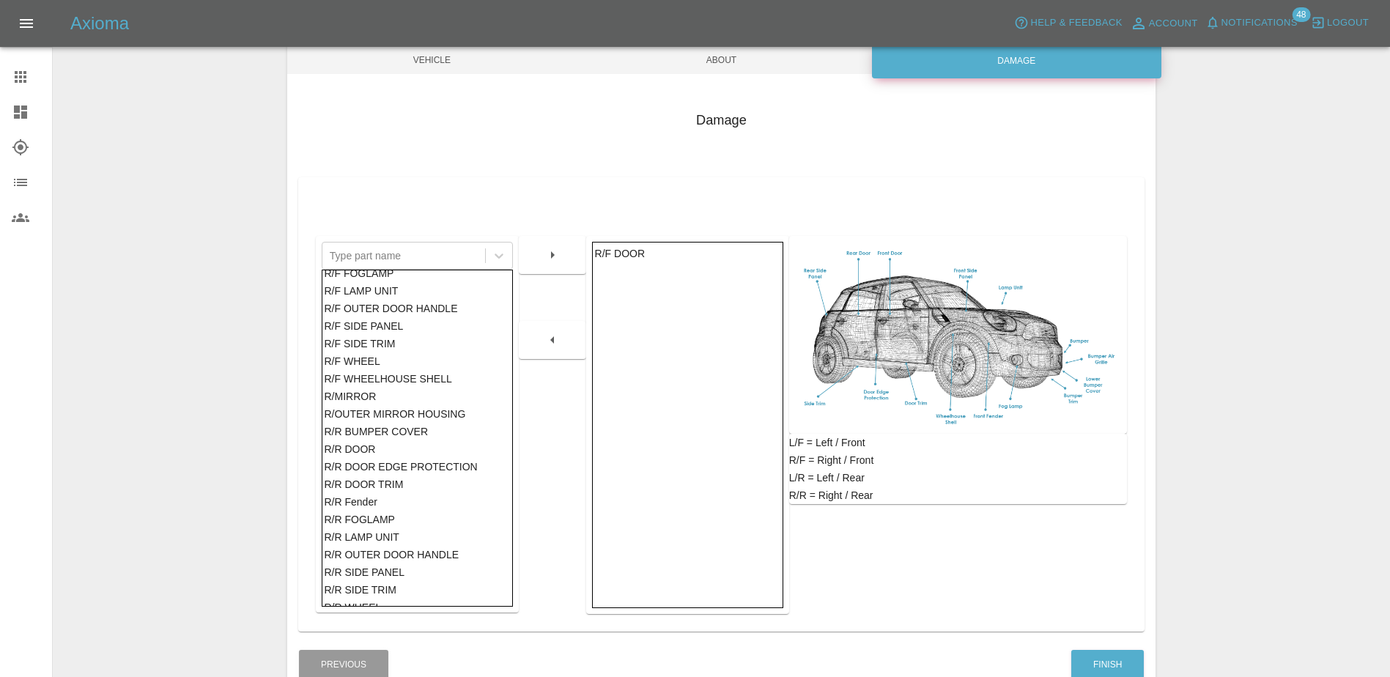
scroll to position [700, 0]
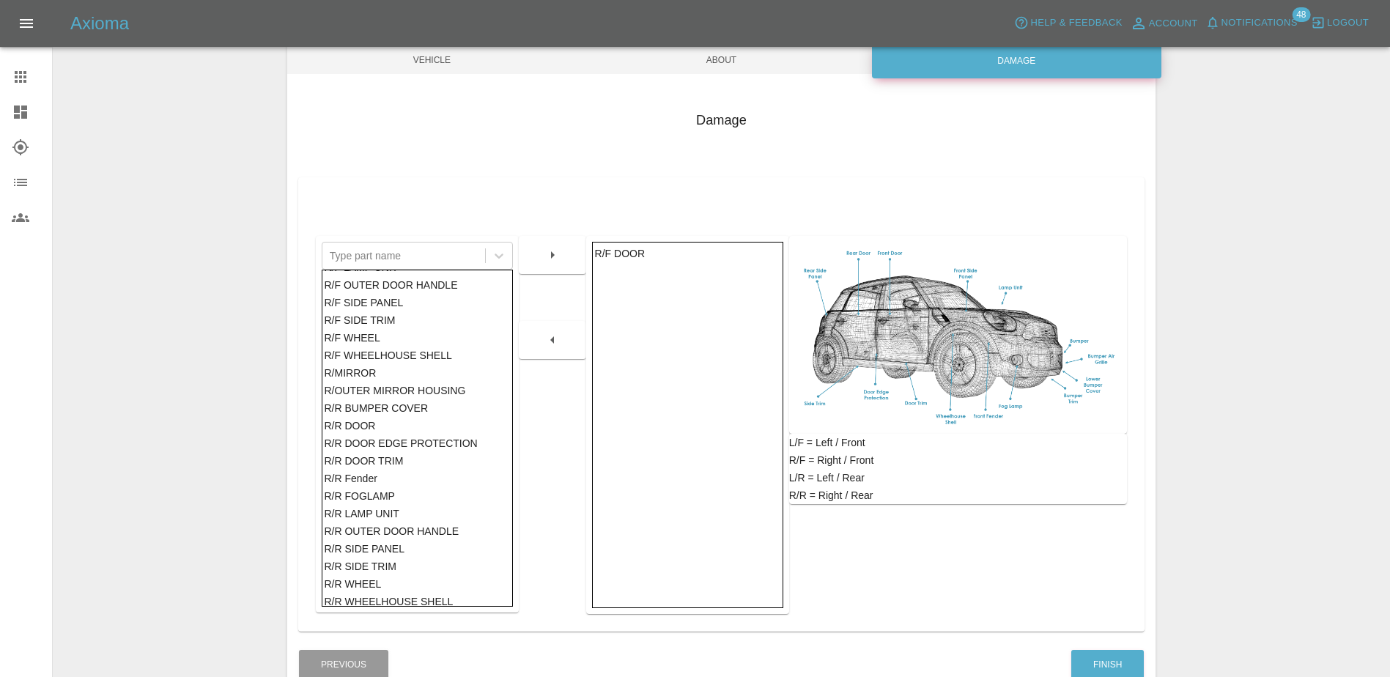
click at [664, 445] on div "R/F DOOR" at bounding box center [687, 425] width 191 height 366
click at [1130, 660] on button "Finish" at bounding box center [1107, 665] width 73 height 30
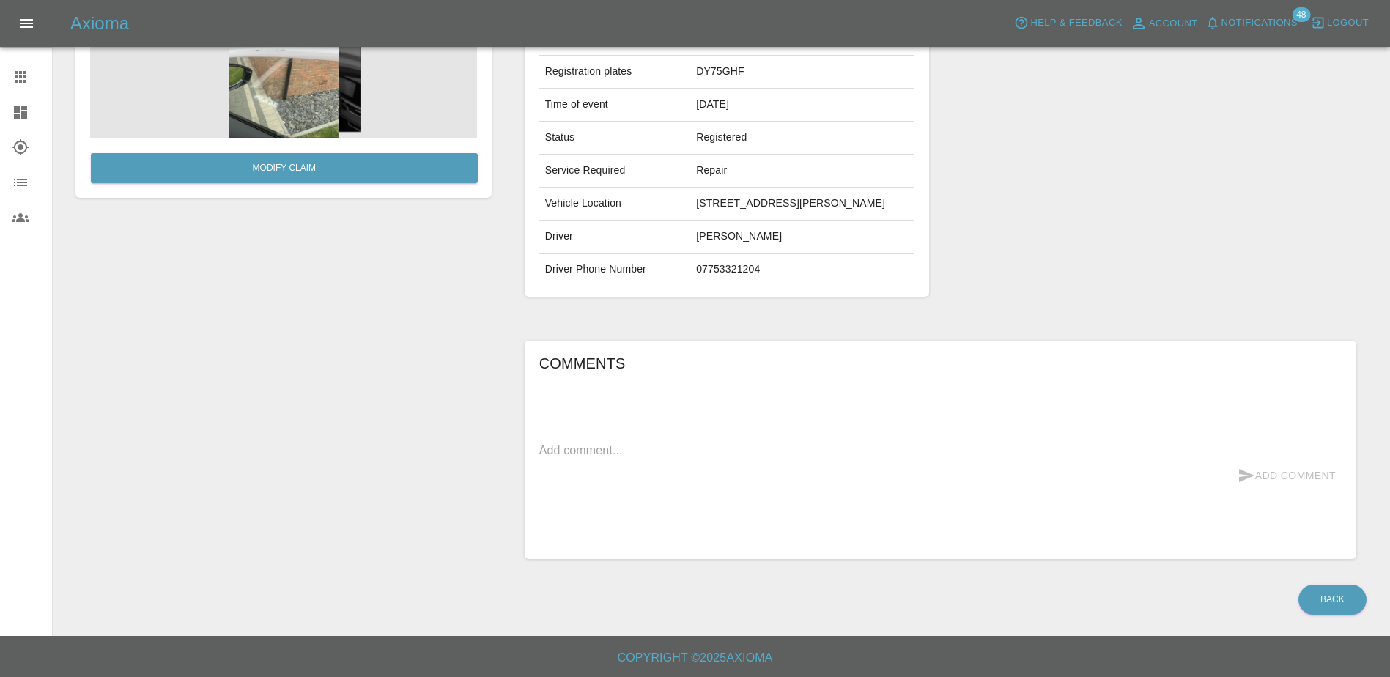
scroll to position [215, 0]
click at [746, 436] on div "Comments x Add Comment" at bounding box center [940, 450] width 802 height 196
click at [760, 476] on div "Add Comment" at bounding box center [940, 475] width 802 height 27
click at [765, 463] on div "Add Comment" at bounding box center [940, 475] width 802 height 27
click at [763, 446] on textarea at bounding box center [940, 450] width 802 height 17
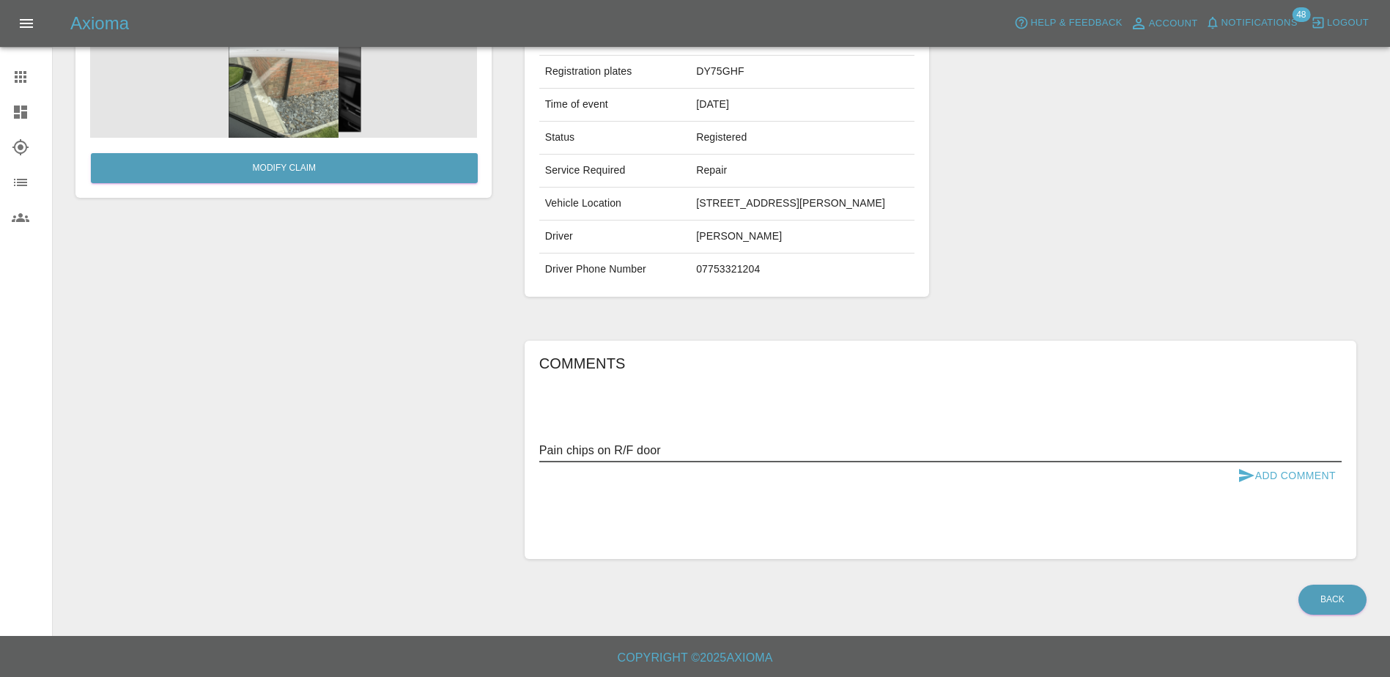
click at [563, 446] on textarea "Pain chips on R/F door" at bounding box center [940, 450] width 802 height 17
type textarea "Paint chips on R/F door"
click at [1244, 478] on icon "submit" at bounding box center [1246, 475] width 15 height 13
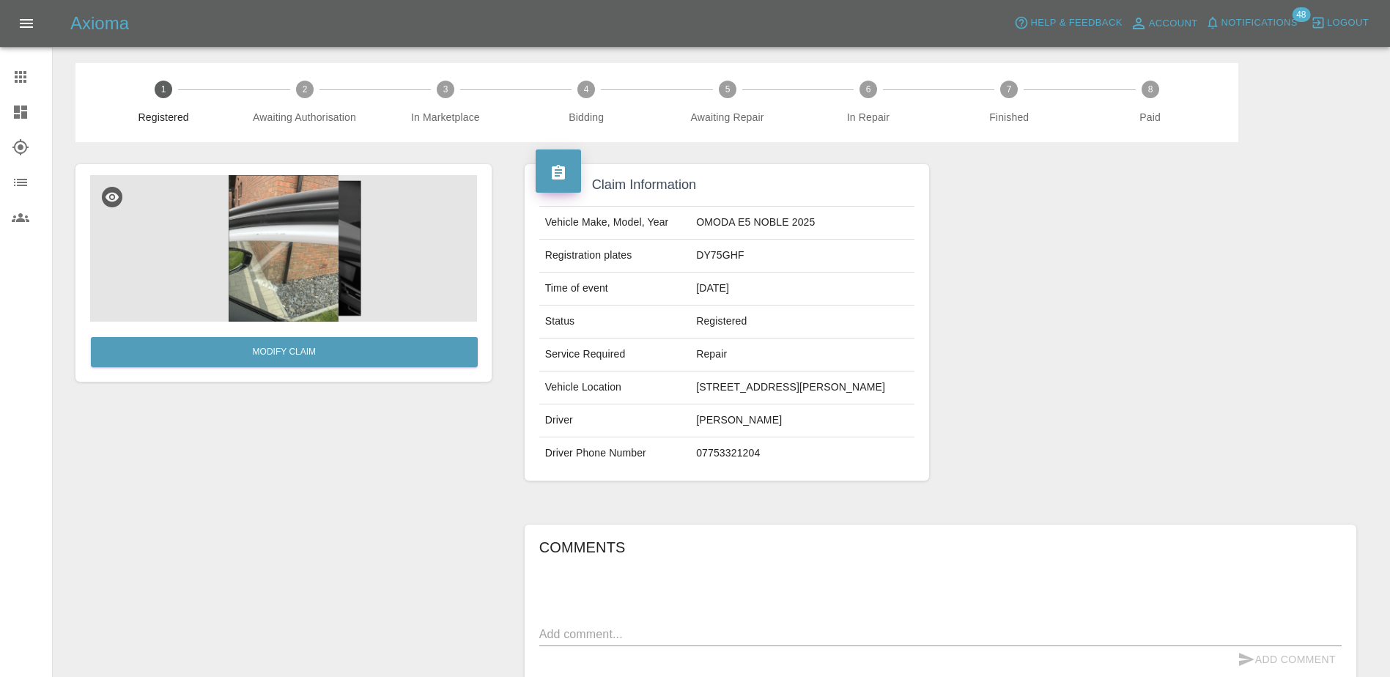
scroll to position [0, 0]
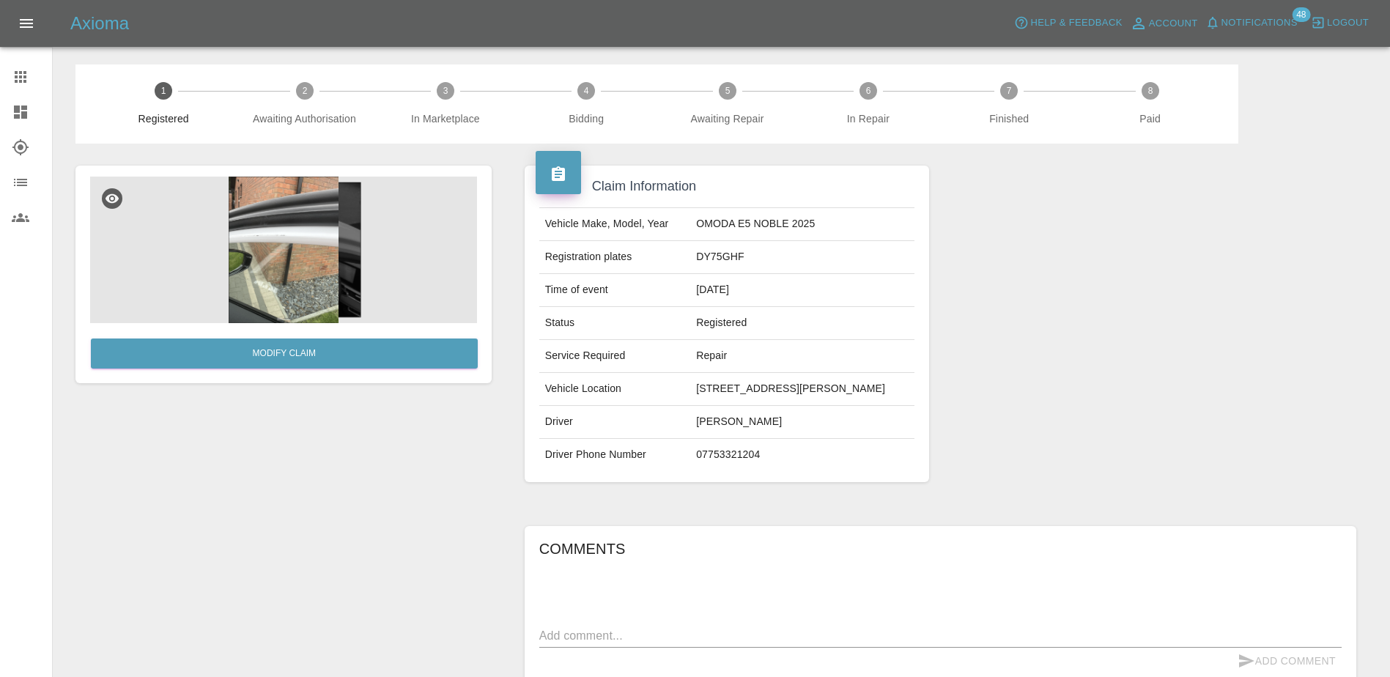
click at [9, 110] on link "Dashboard" at bounding box center [26, 111] width 52 height 35
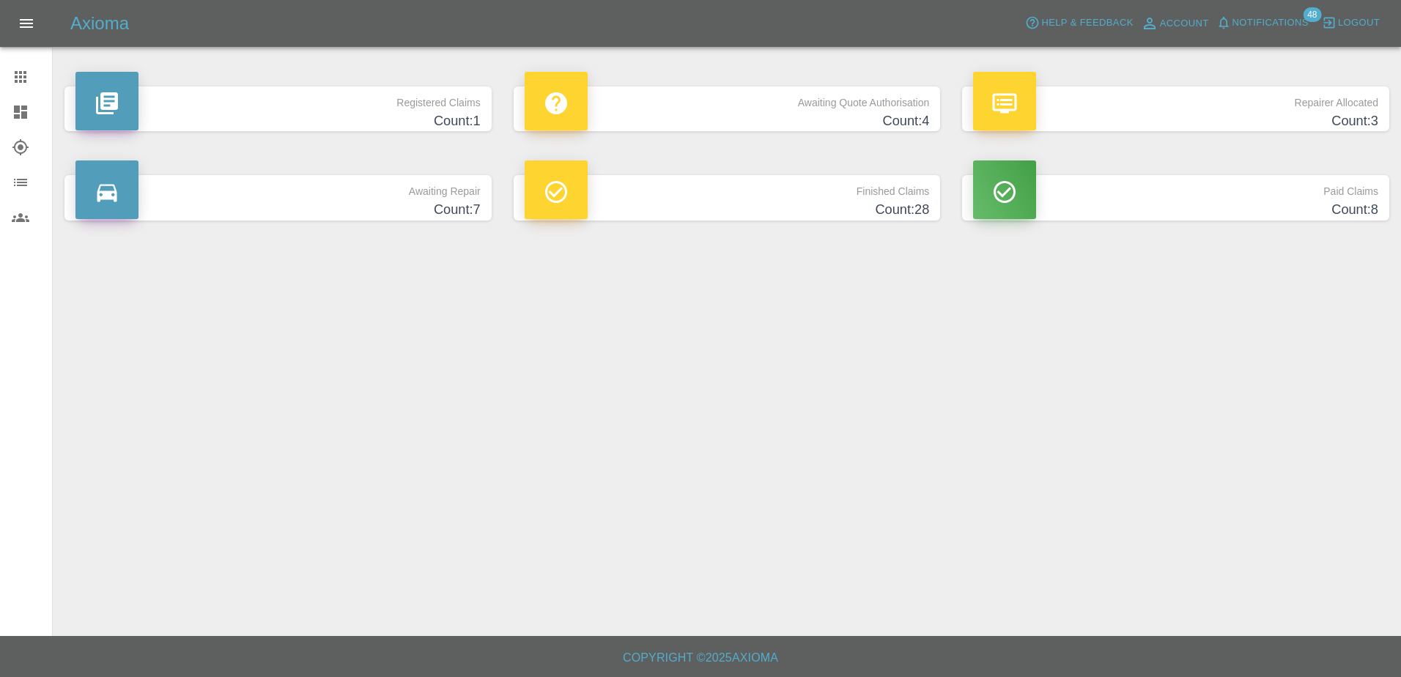
click at [720, 116] on h4 "Count: 4" at bounding box center [726, 121] width 405 height 20
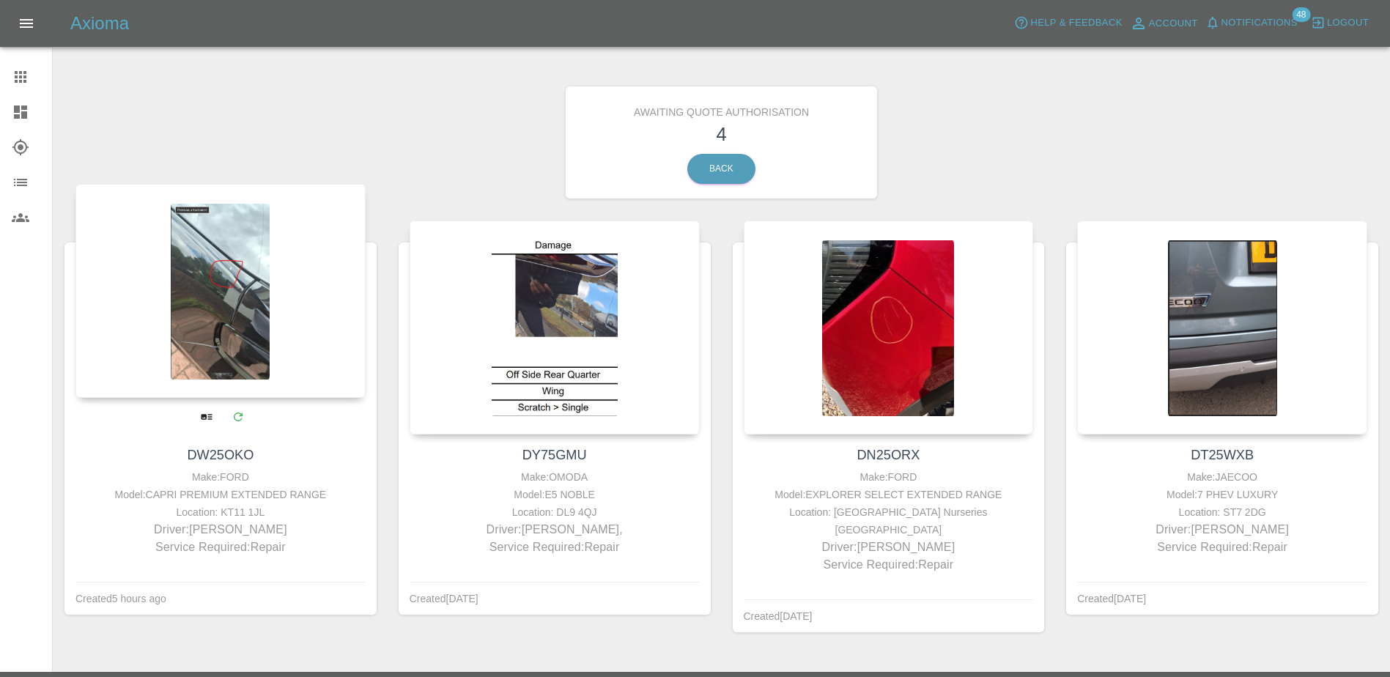
click at [204, 330] on div at bounding box center [220, 291] width 290 height 214
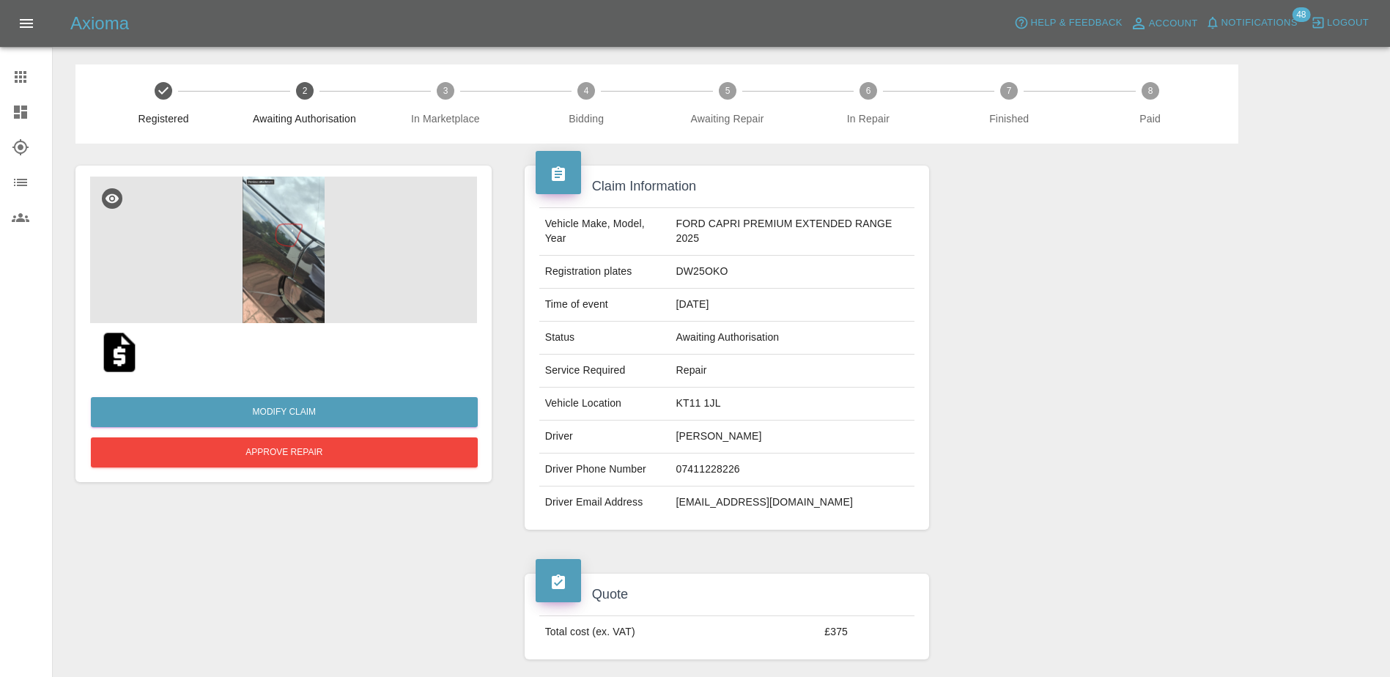
click at [260, 234] on img at bounding box center [283, 250] width 387 height 147
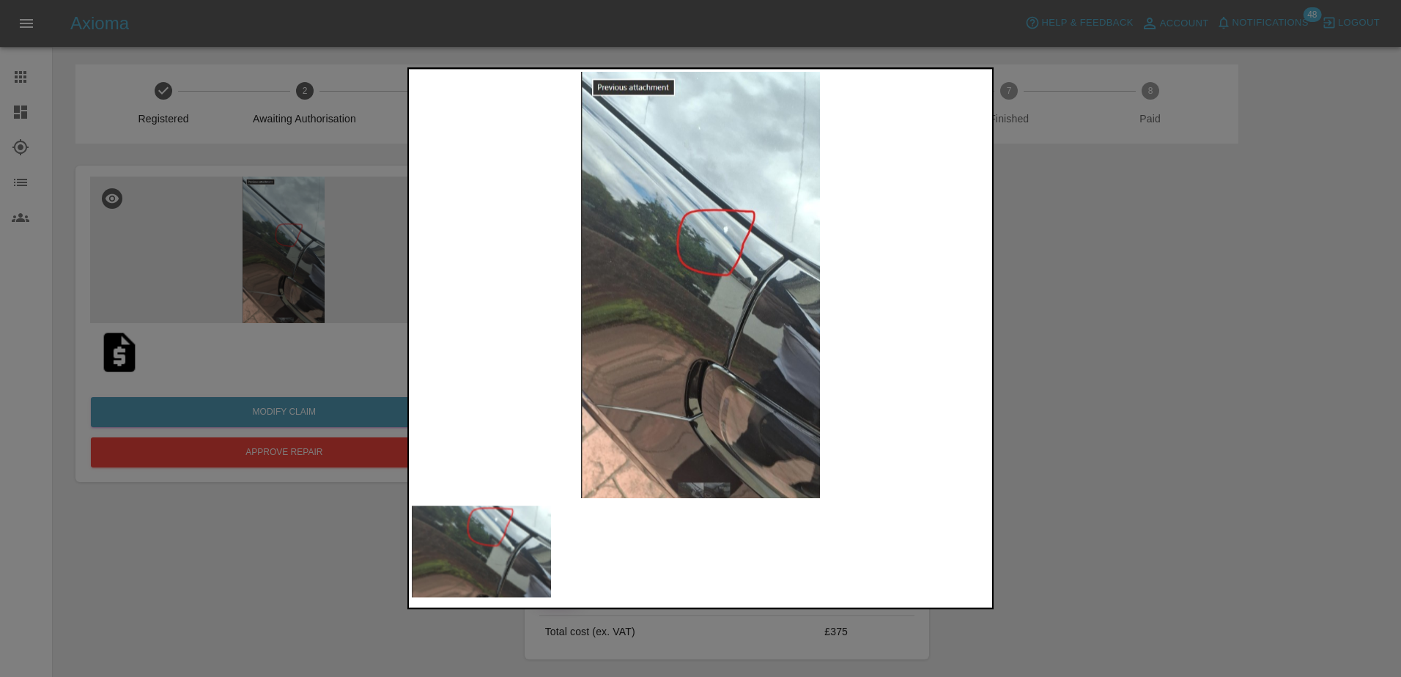
click at [1056, 483] on div at bounding box center [700, 338] width 1401 height 677
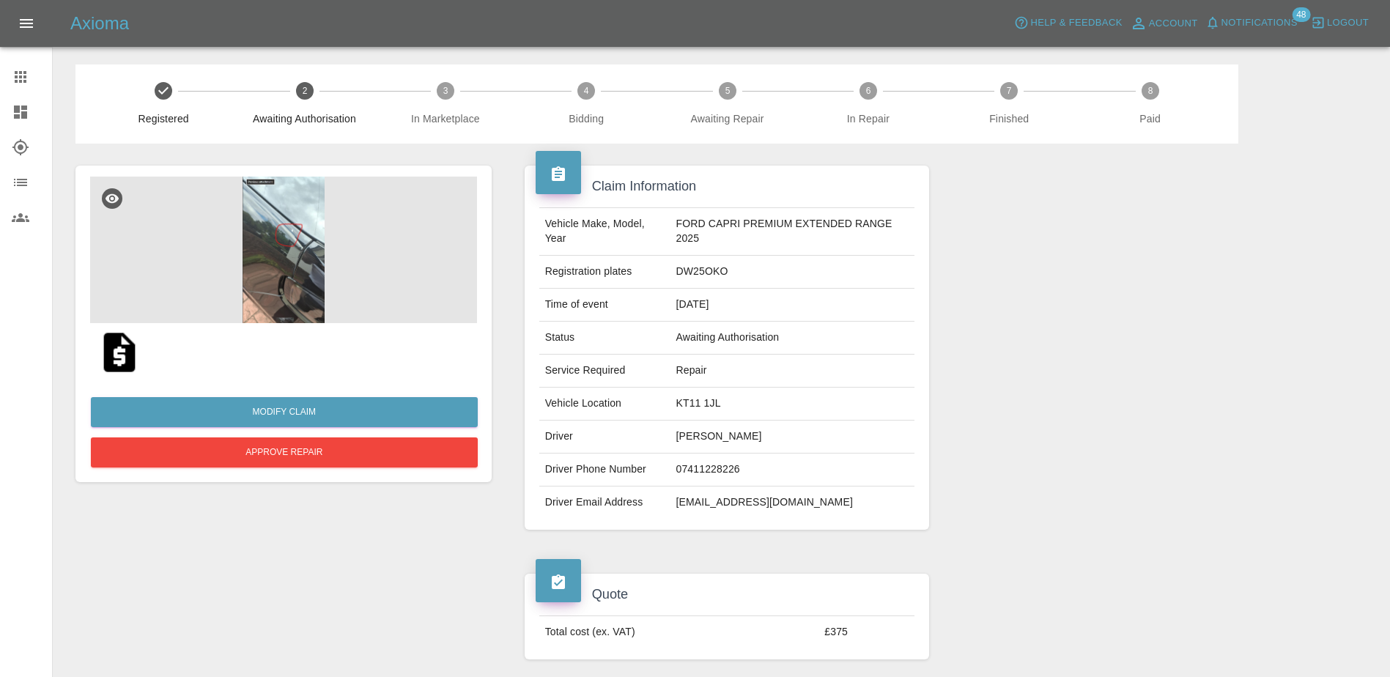
click at [26, 98] on link "Dashboard" at bounding box center [26, 111] width 52 height 35
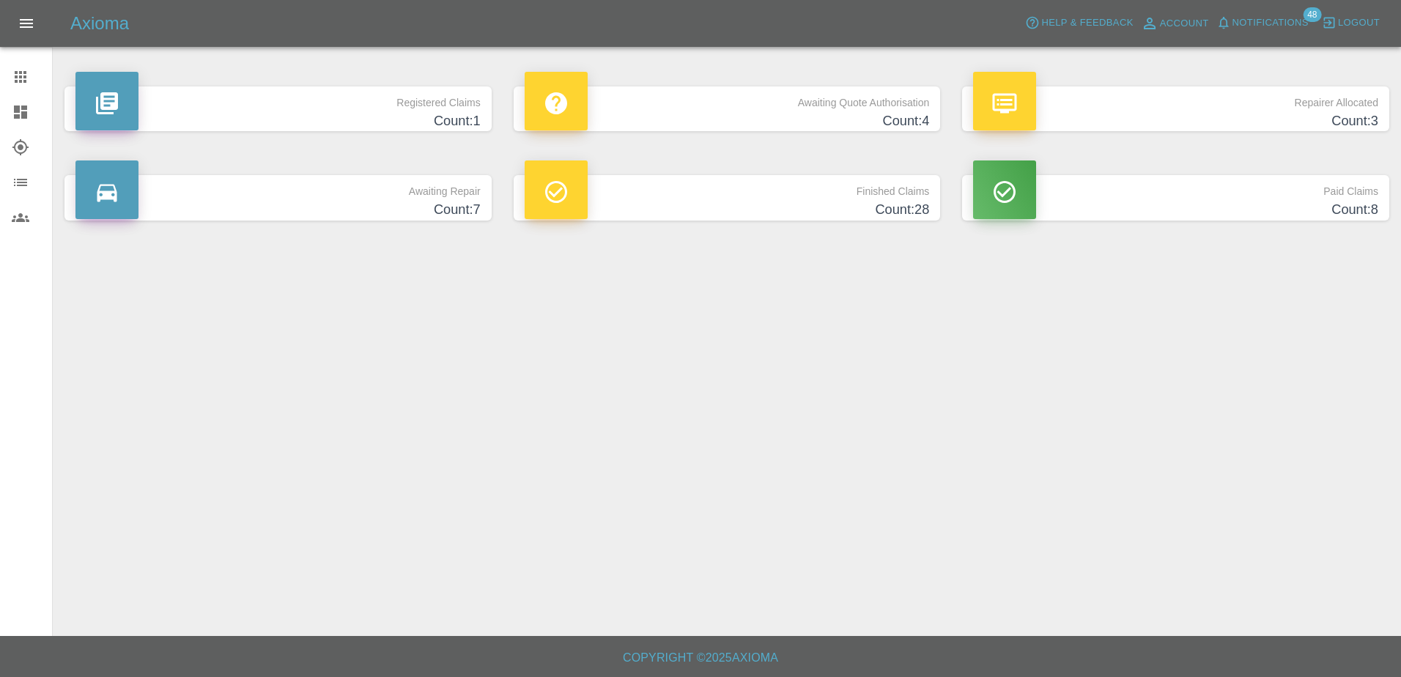
click at [712, 110] on p "Awaiting Quote Authorisation" at bounding box center [726, 98] width 405 height 25
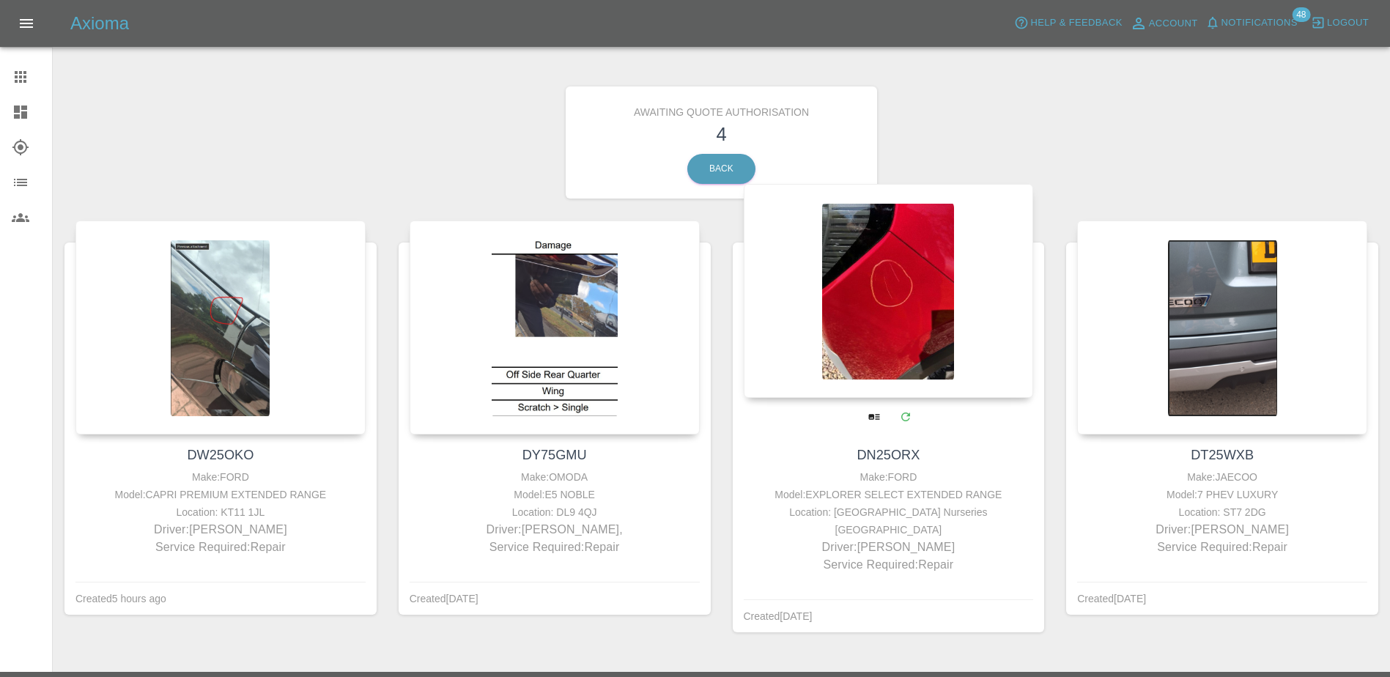
click at [918, 338] on div at bounding box center [889, 291] width 290 height 214
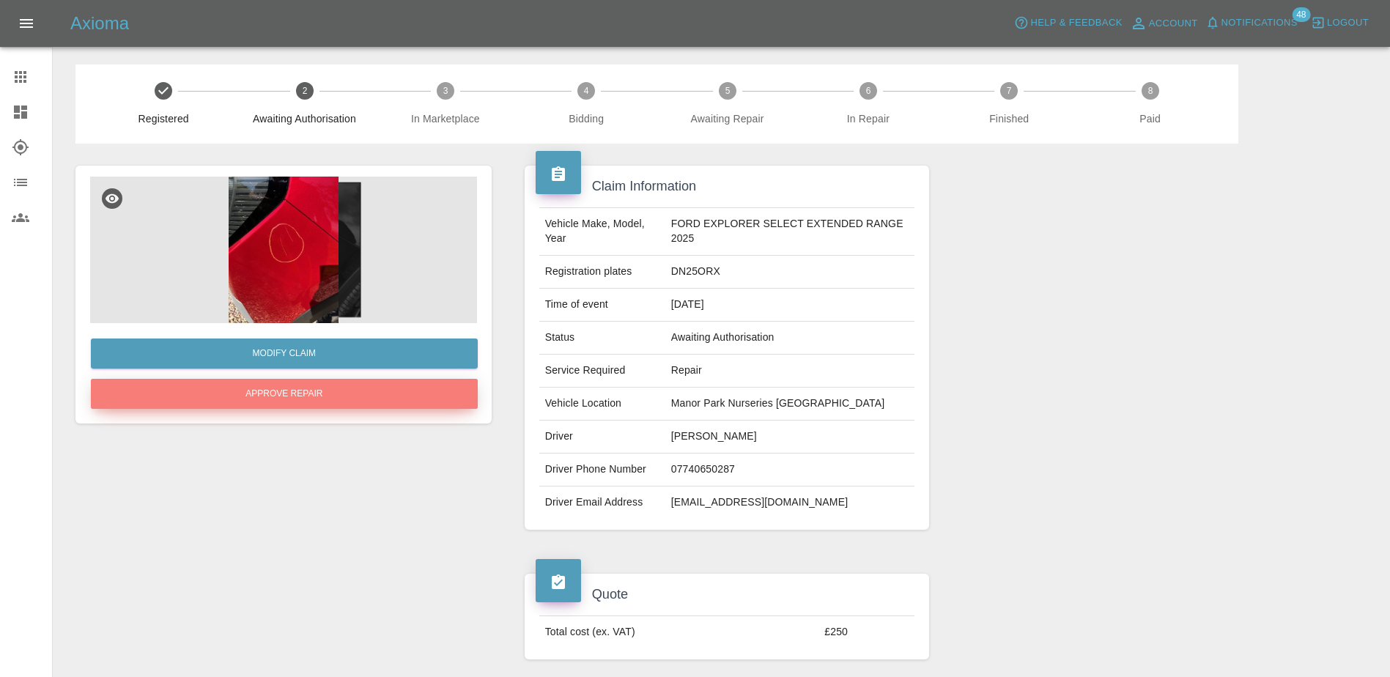
click at [337, 388] on button "Approve Repair" at bounding box center [284, 394] width 387 height 30
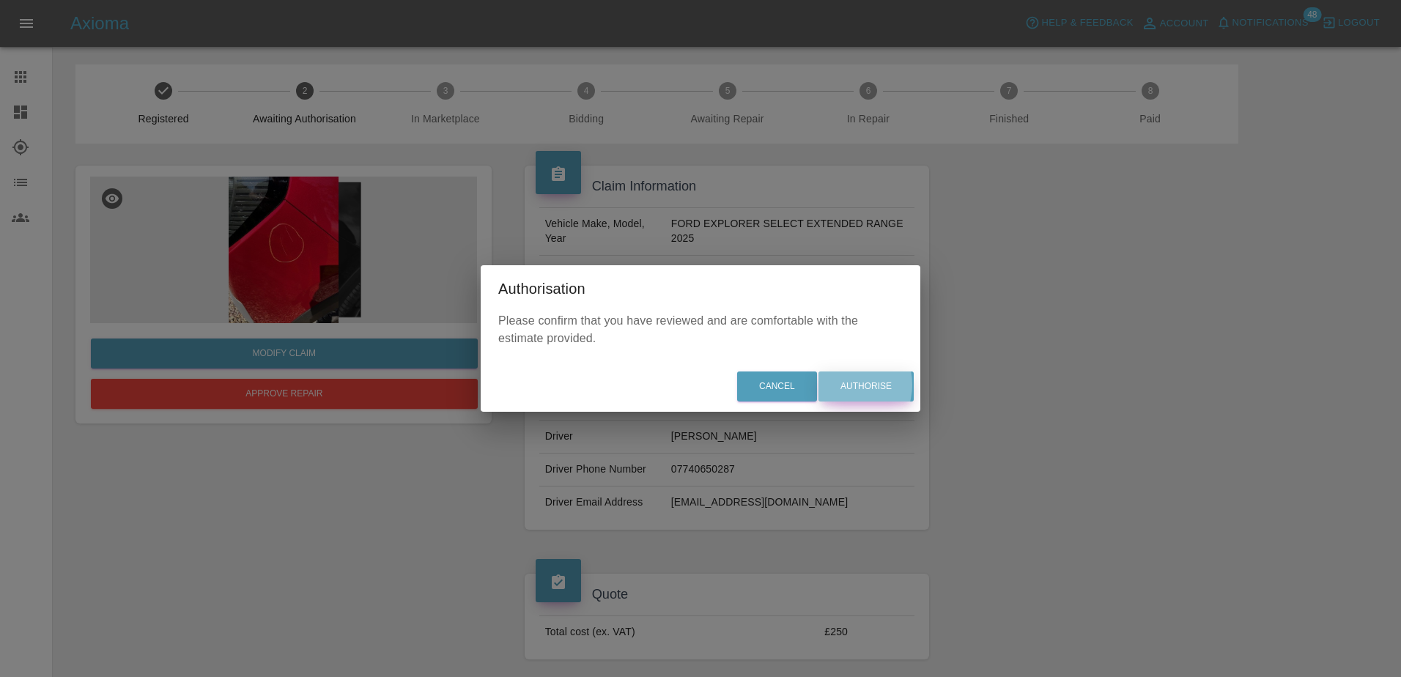
click at [846, 385] on button "Authorise" at bounding box center [865, 386] width 95 height 30
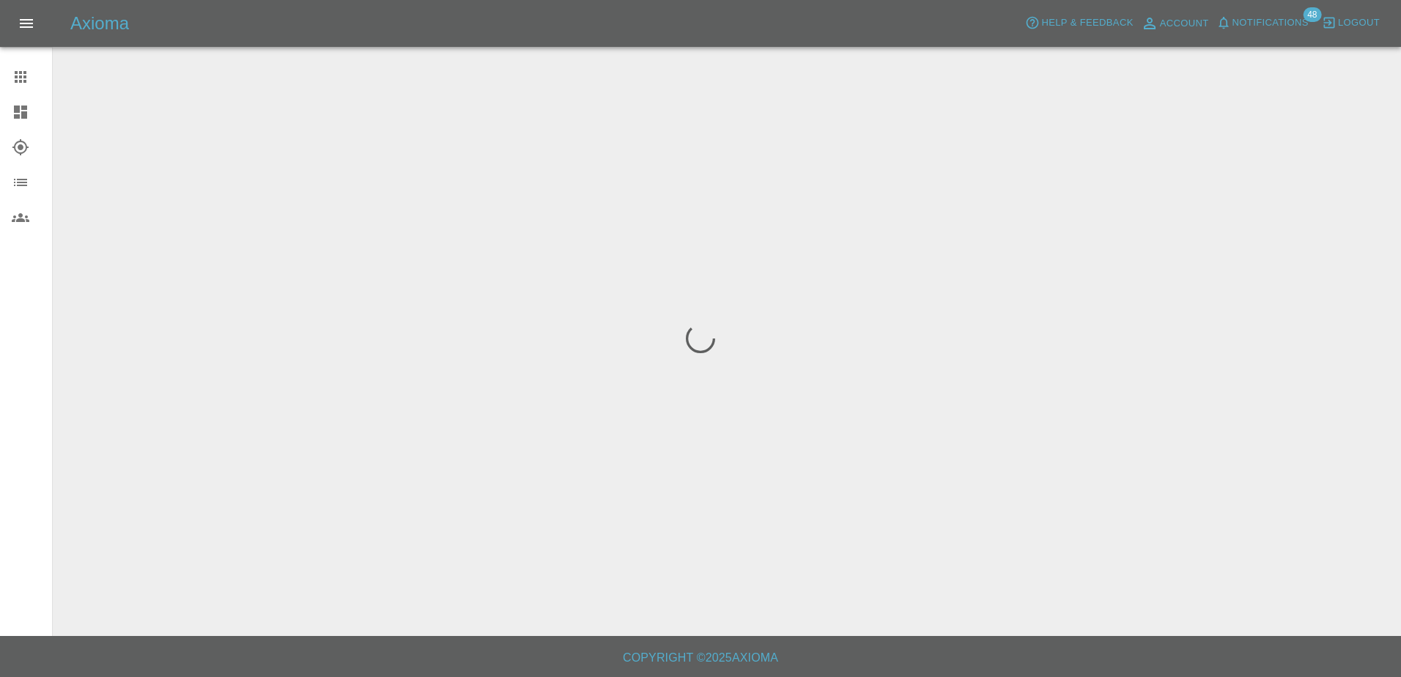
click at [32, 108] on div at bounding box center [32, 112] width 41 height 18
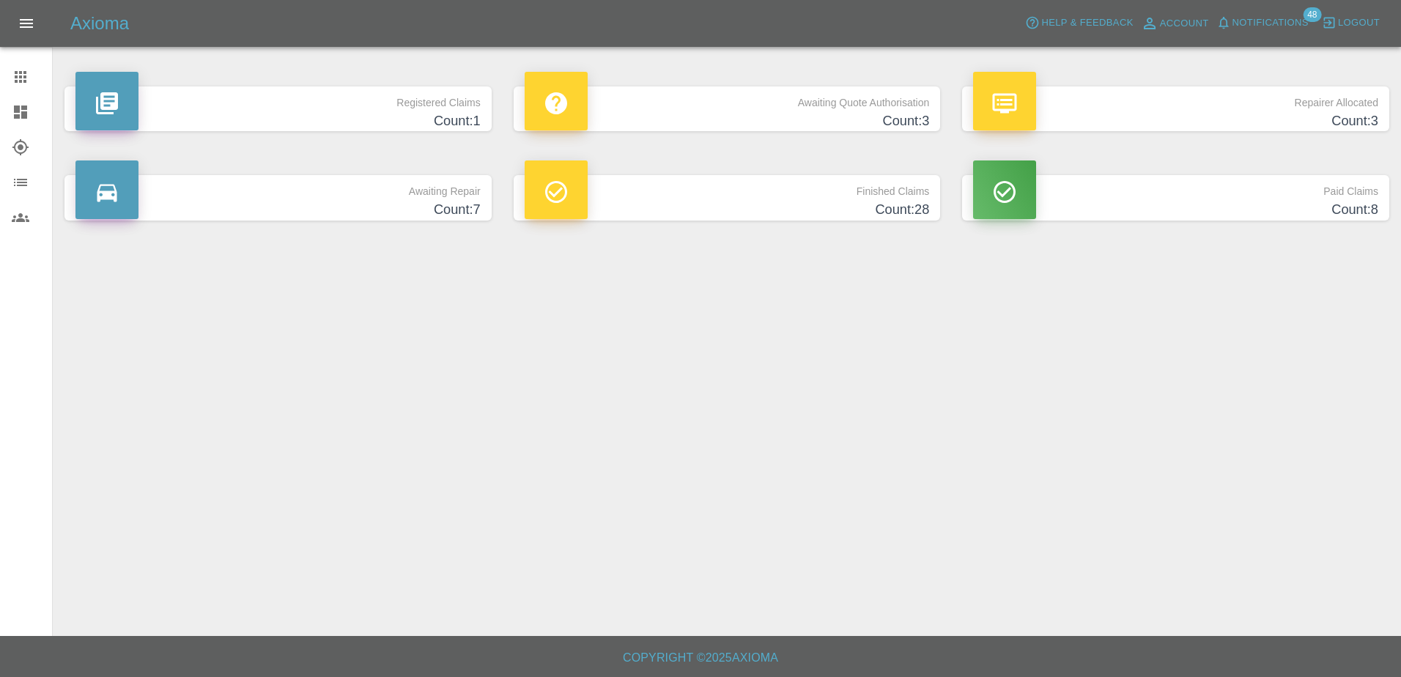
click at [807, 114] on h4 "Count: 3" at bounding box center [726, 121] width 405 height 20
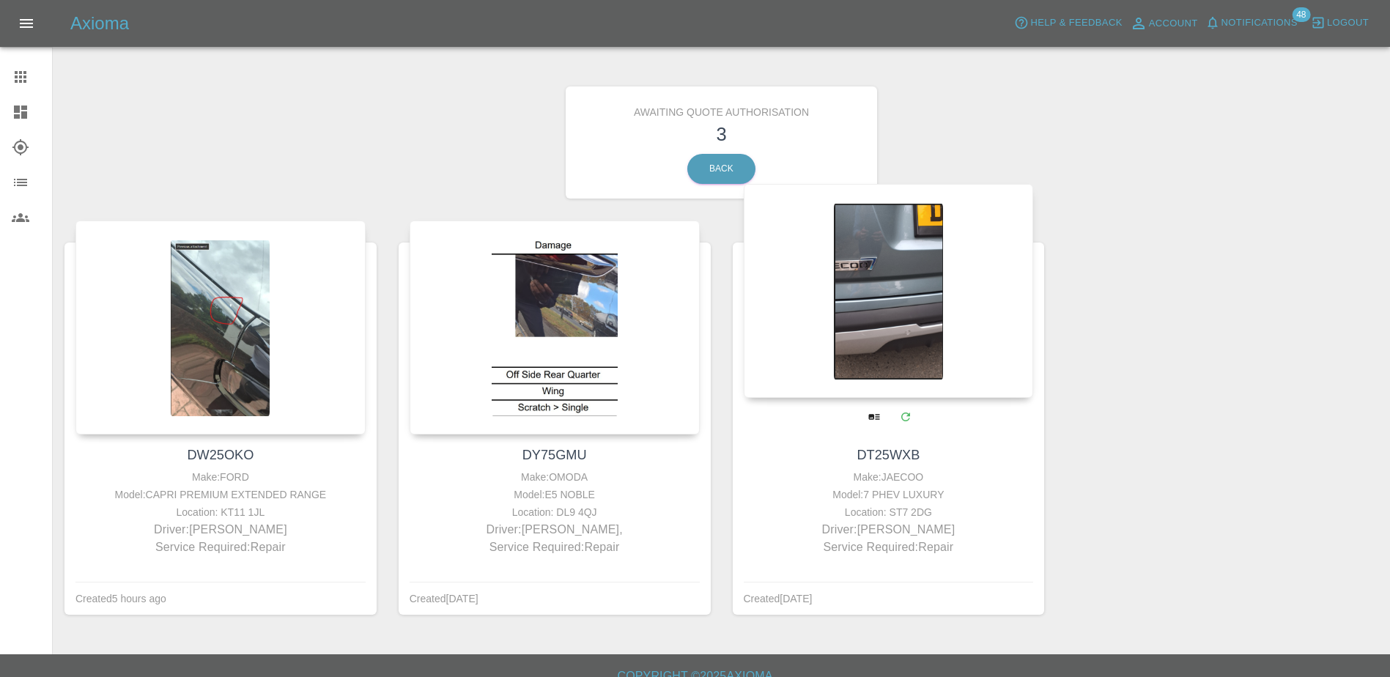
click at [864, 313] on div at bounding box center [889, 291] width 290 height 214
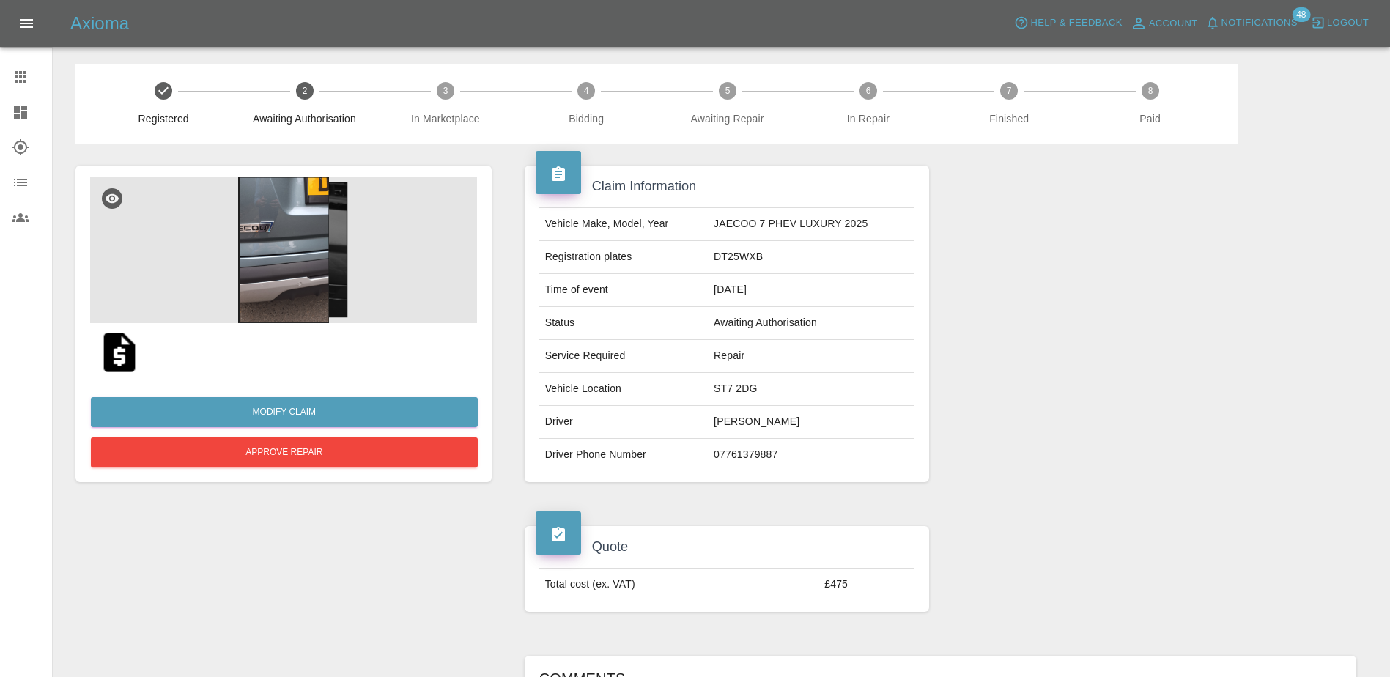
click at [315, 281] on img at bounding box center [283, 250] width 387 height 147
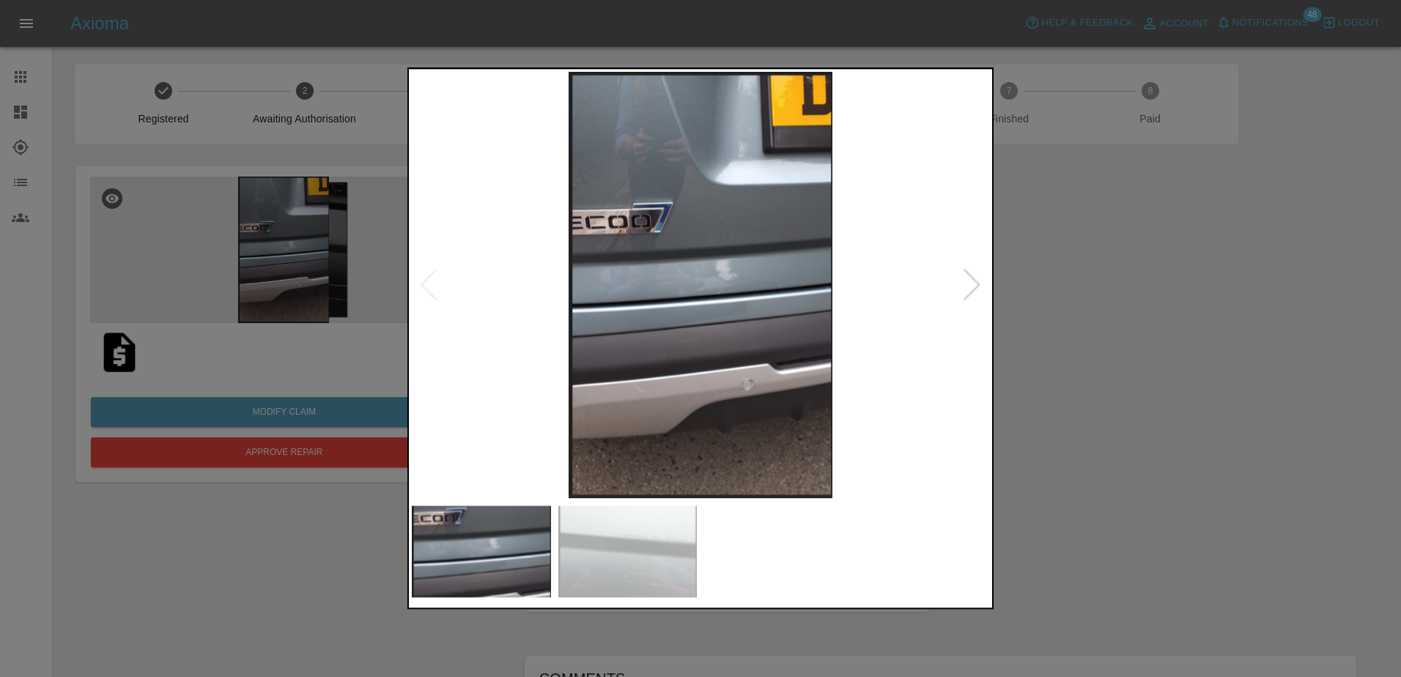
click at [958, 285] on img at bounding box center [700, 285] width 577 height 426
click at [963, 282] on div at bounding box center [972, 285] width 20 height 32
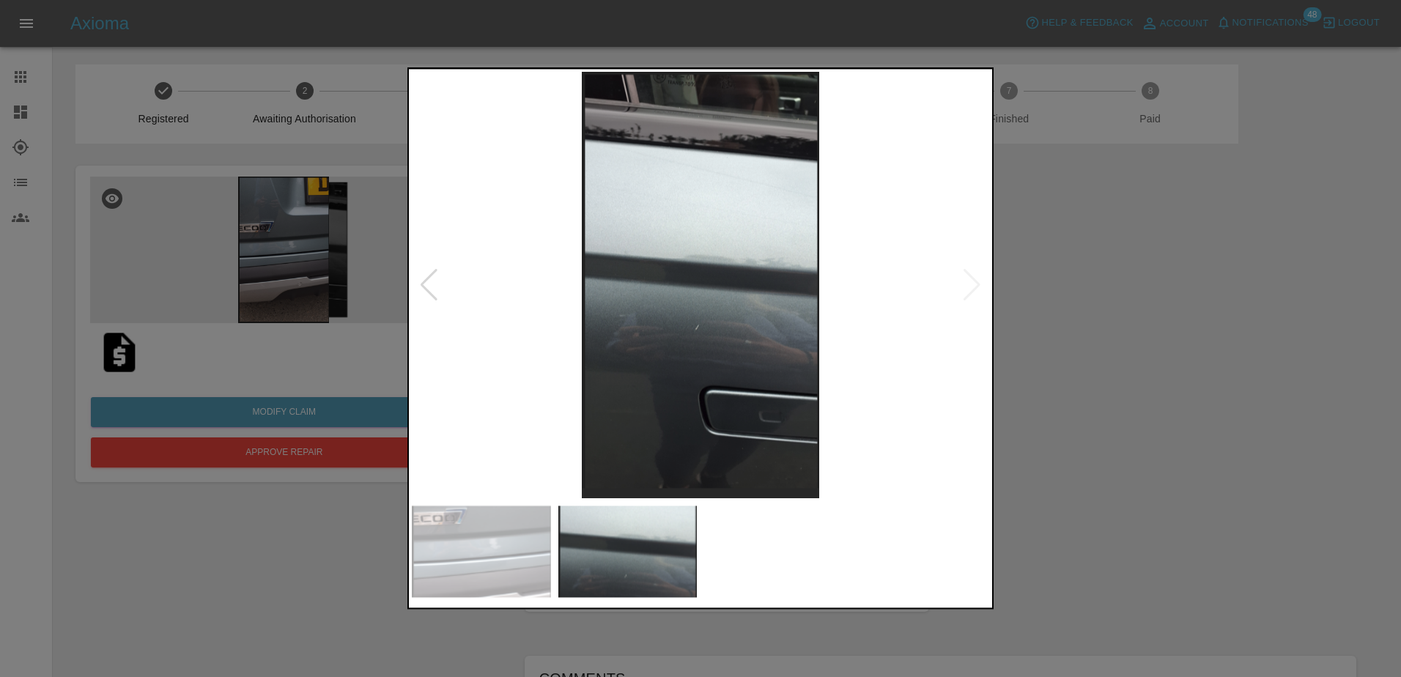
click at [1113, 333] on div at bounding box center [700, 338] width 1401 height 677
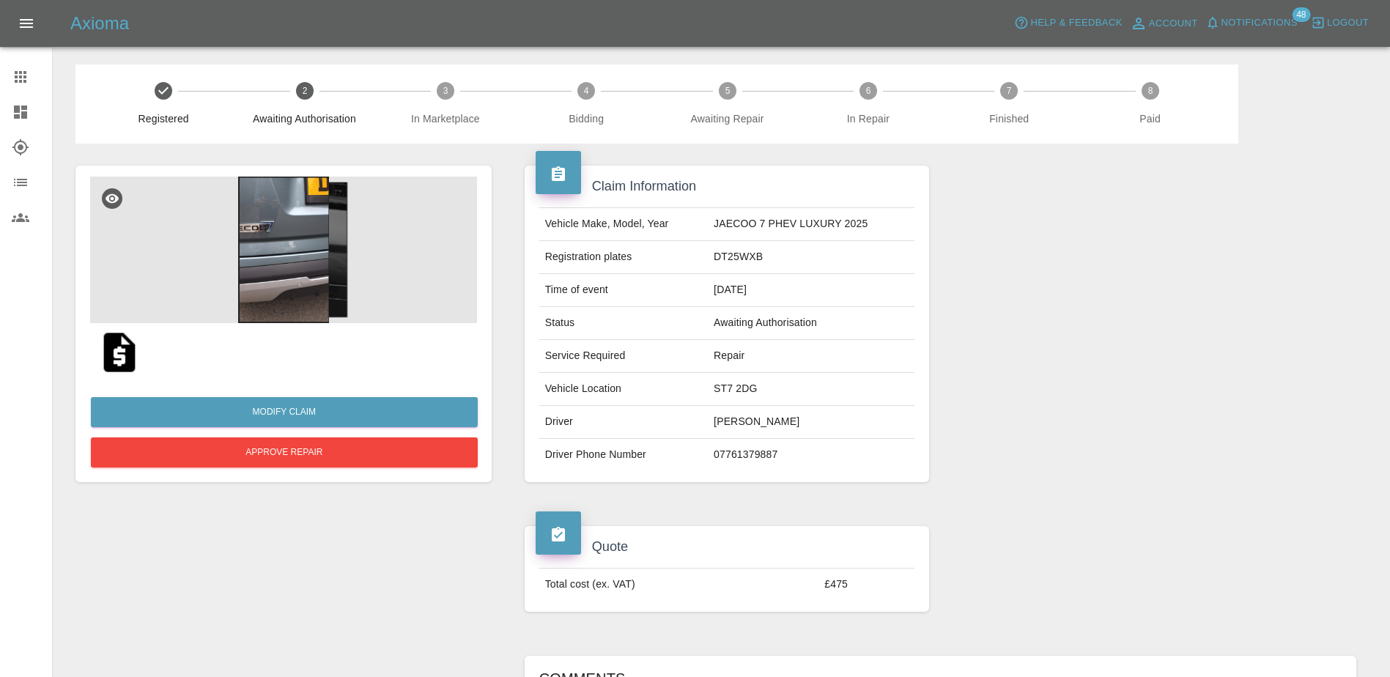
click at [26, 79] on icon at bounding box center [21, 77] width 18 height 18
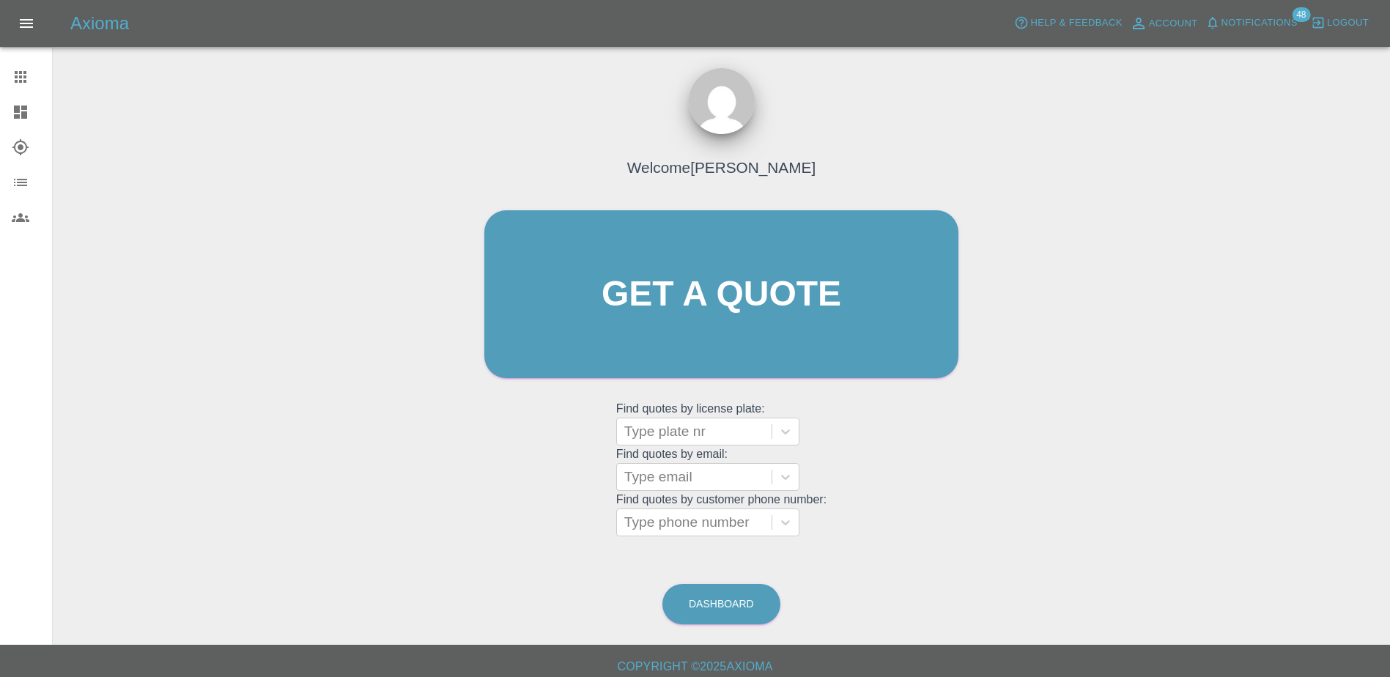
click at [18, 75] on icon at bounding box center [21, 77] width 12 height 12
click at [16, 107] on icon at bounding box center [20, 111] width 13 height 13
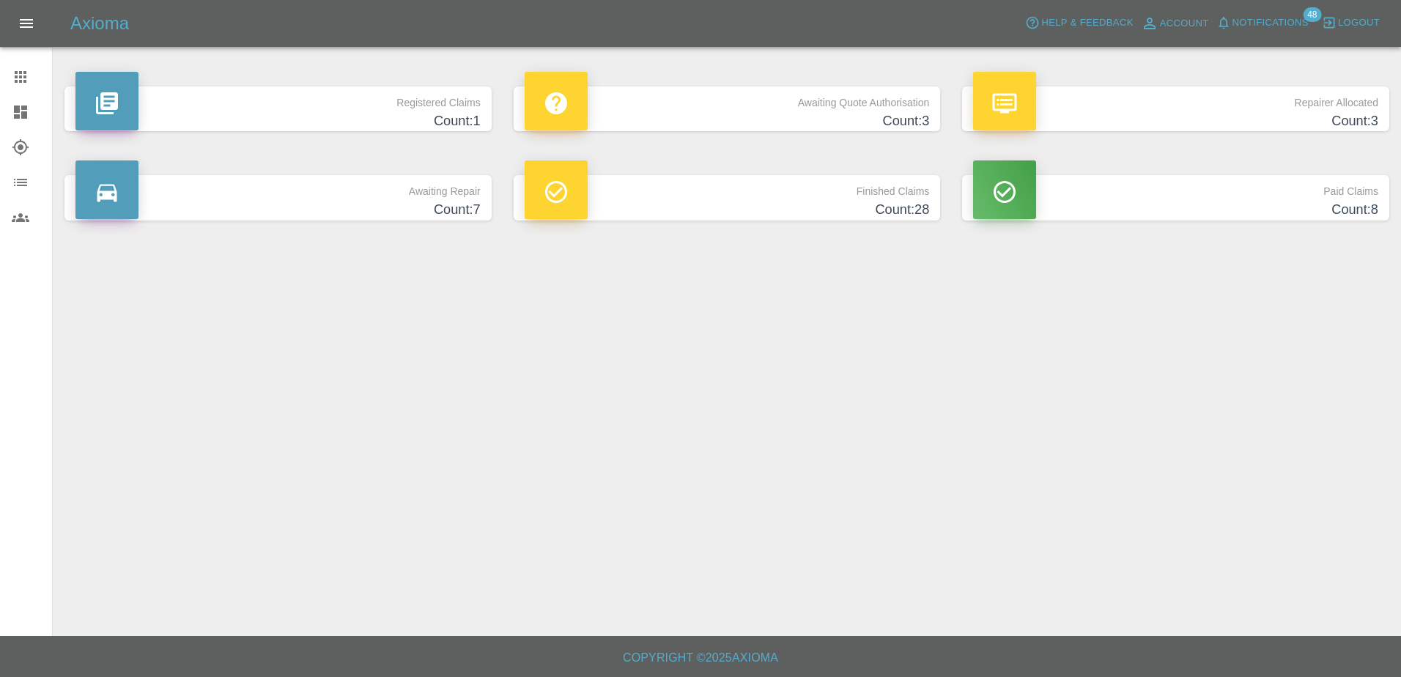
click at [800, 196] on p "Finished Claims" at bounding box center [726, 187] width 405 height 25
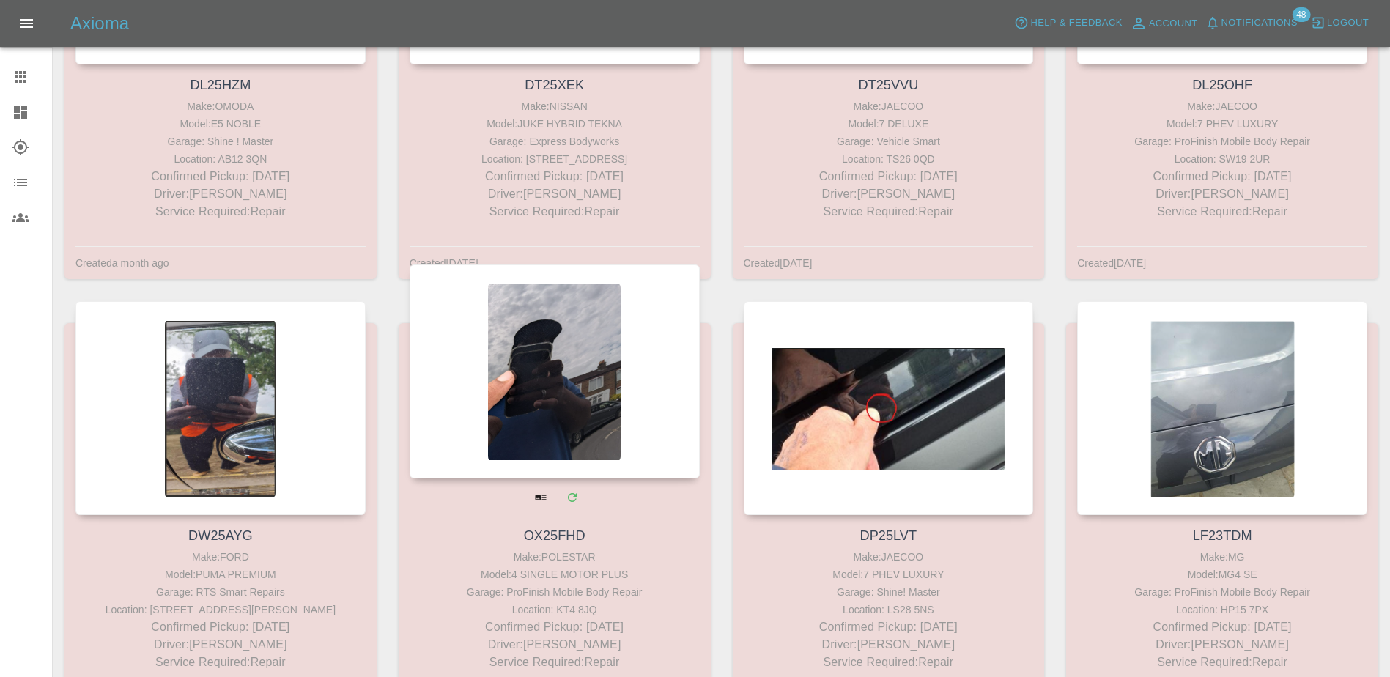
scroll to position [2172, 0]
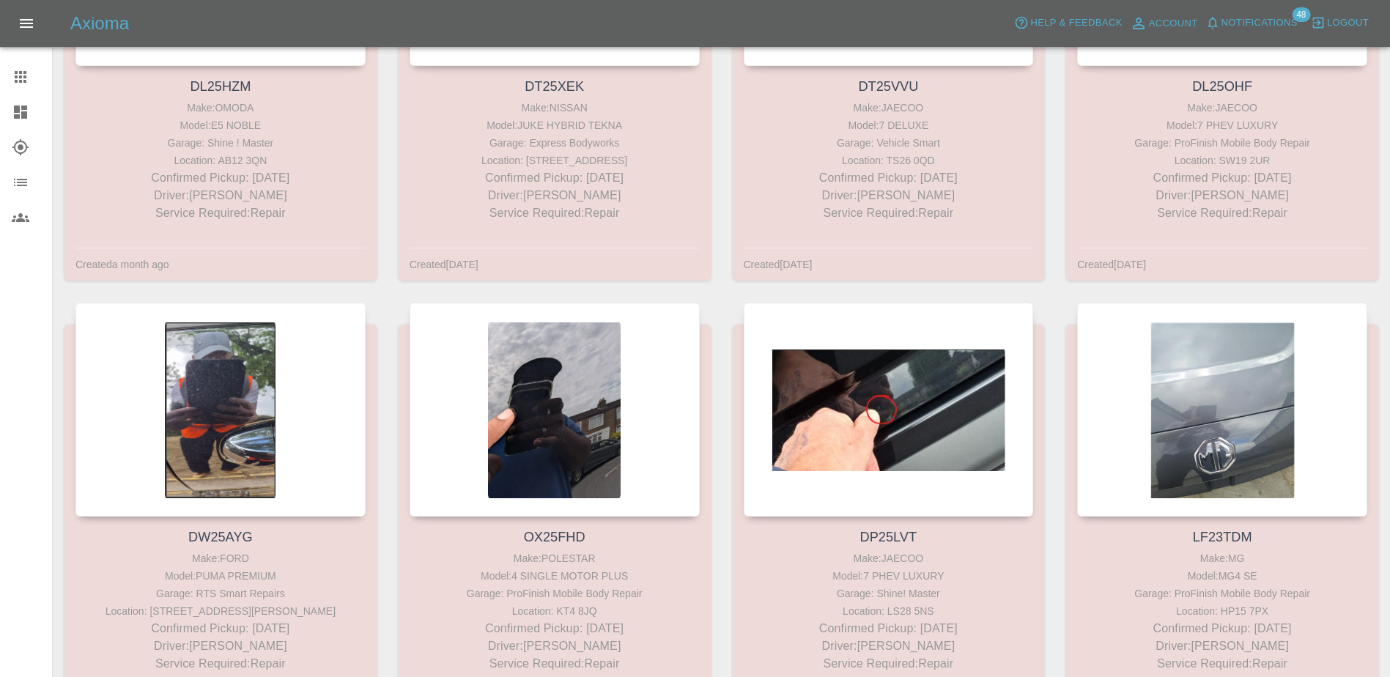
click at [23, 114] on icon at bounding box center [20, 111] width 13 height 13
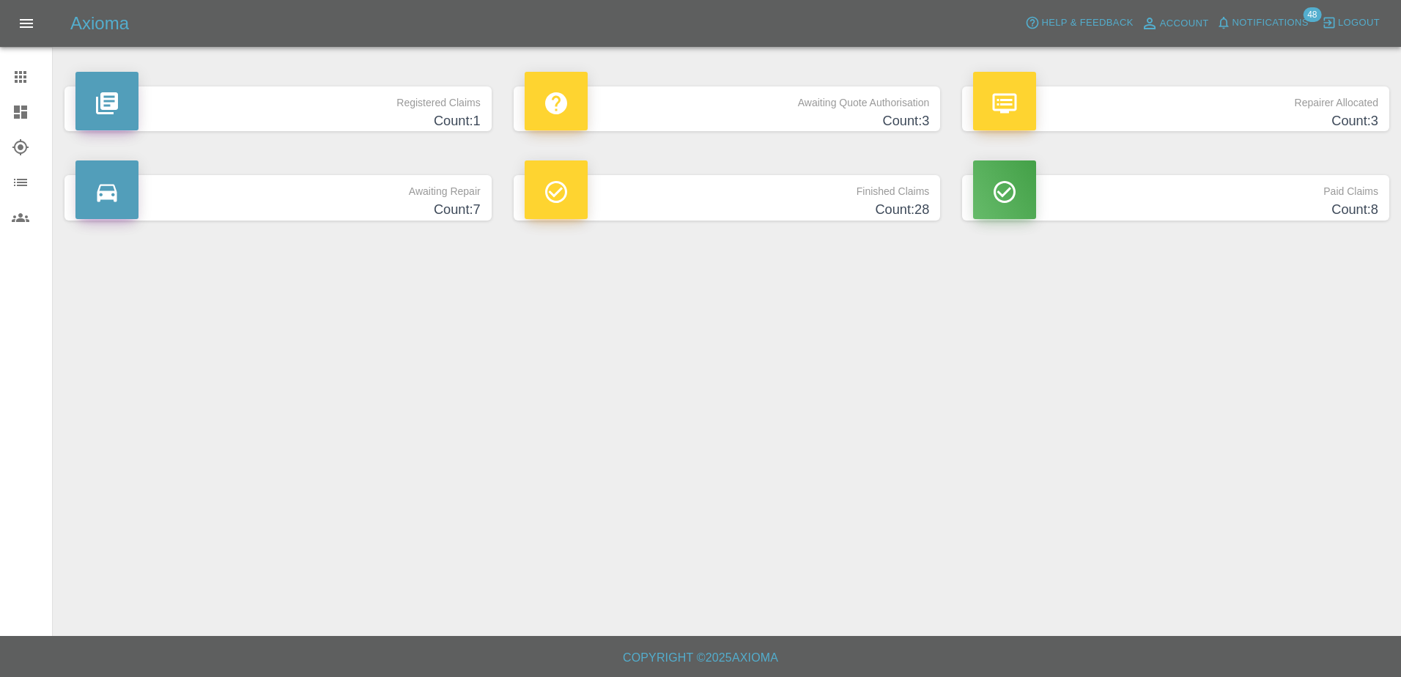
click at [719, 129] on h4 "Count: 3" at bounding box center [726, 121] width 405 height 20
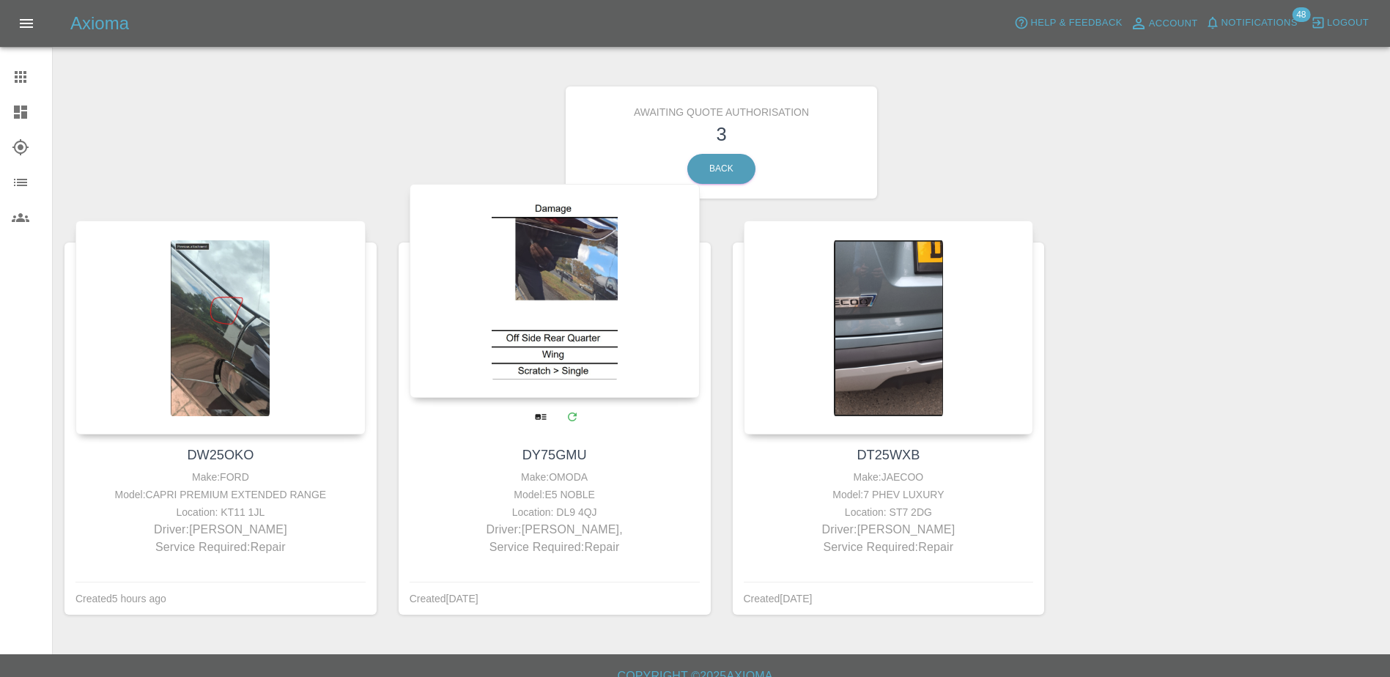
click at [573, 305] on div at bounding box center [554, 291] width 290 height 214
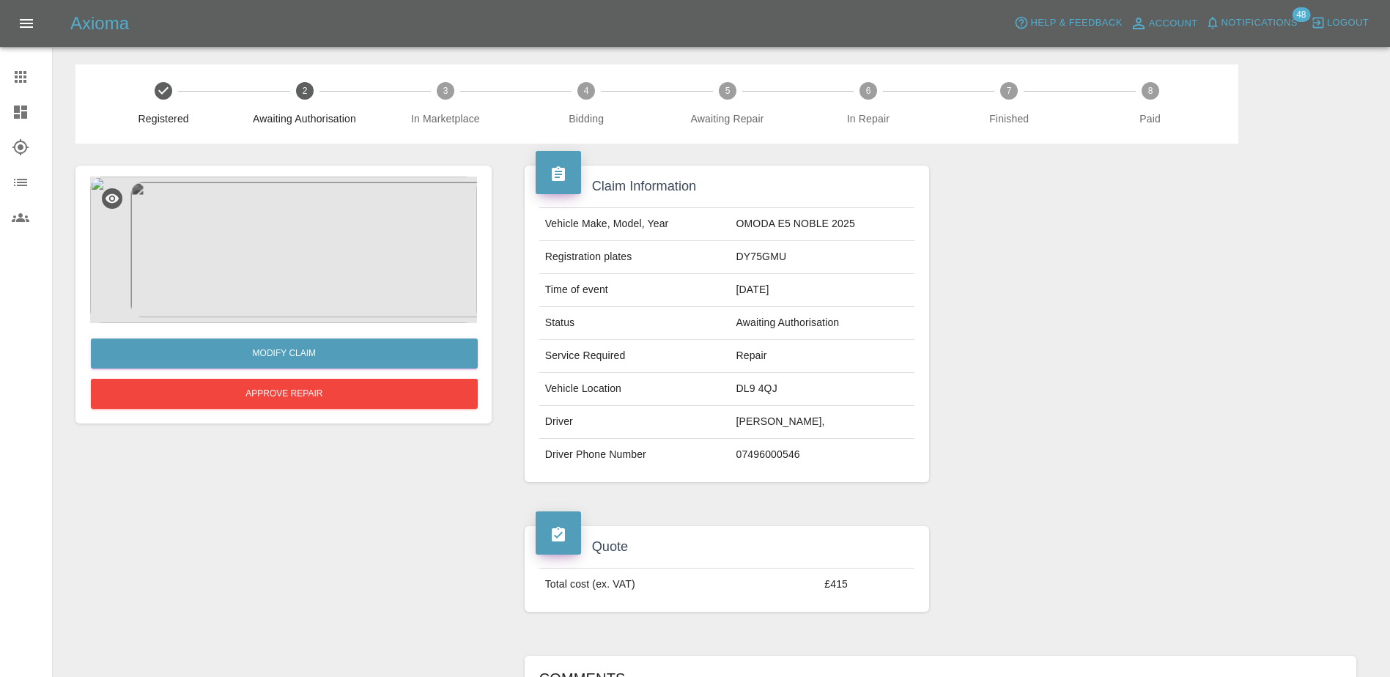
click at [295, 257] on img at bounding box center [283, 250] width 387 height 147
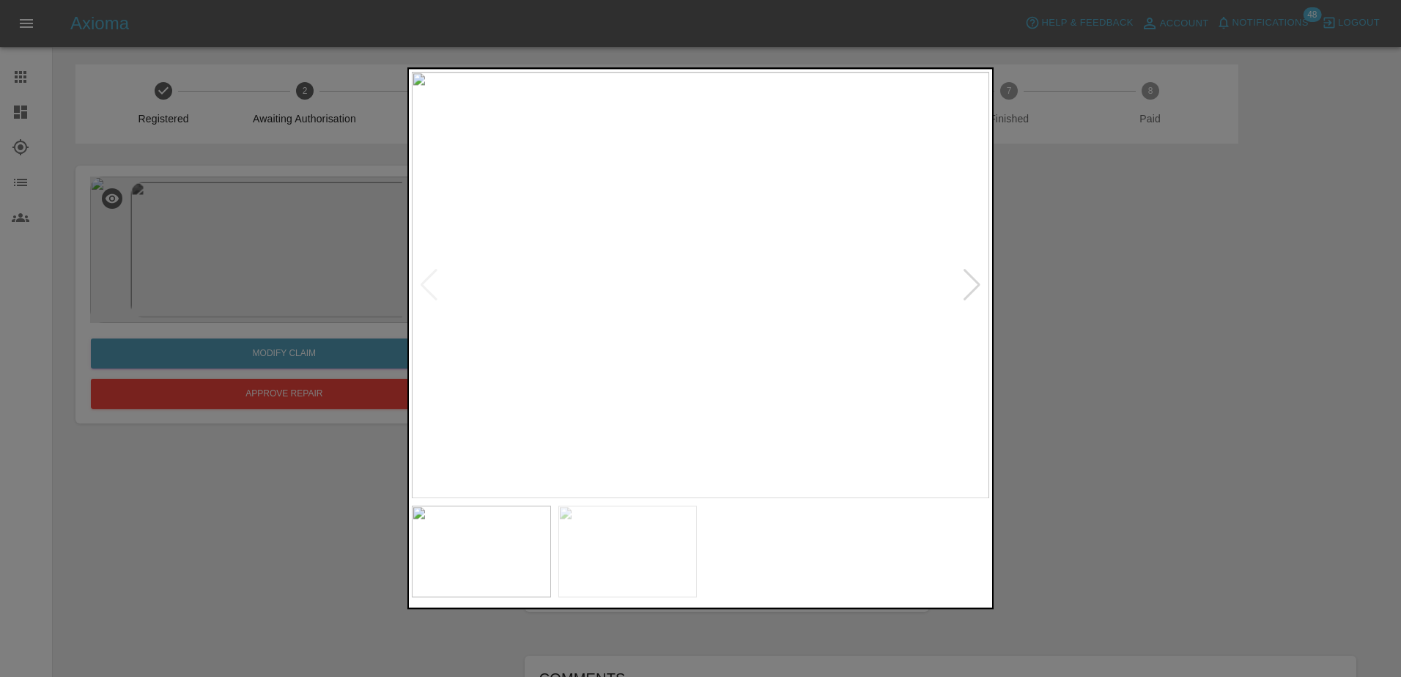
click at [957, 276] on img at bounding box center [700, 285] width 577 height 426
click at [968, 283] on div at bounding box center [972, 285] width 20 height 32
click at [1101, 331] on div at bounding box center [700, 338] width 1401 height 677
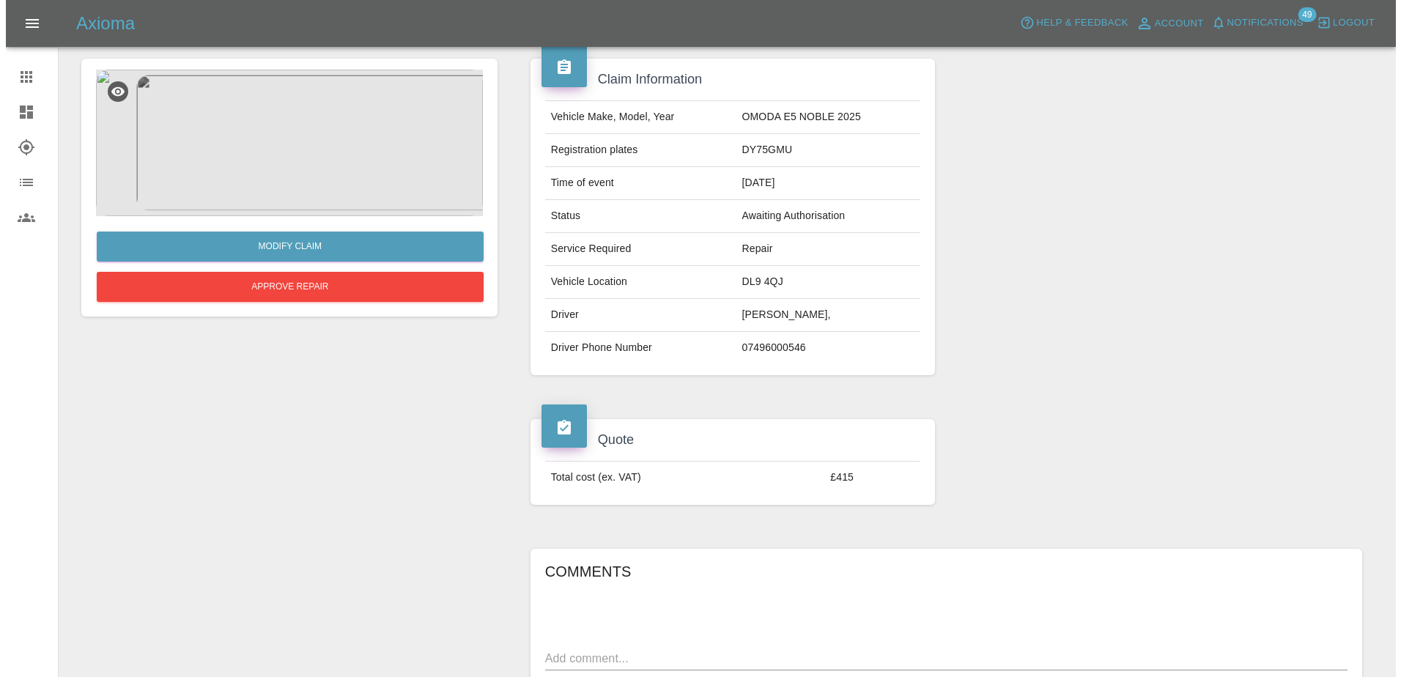
scroll to position [105, 0]
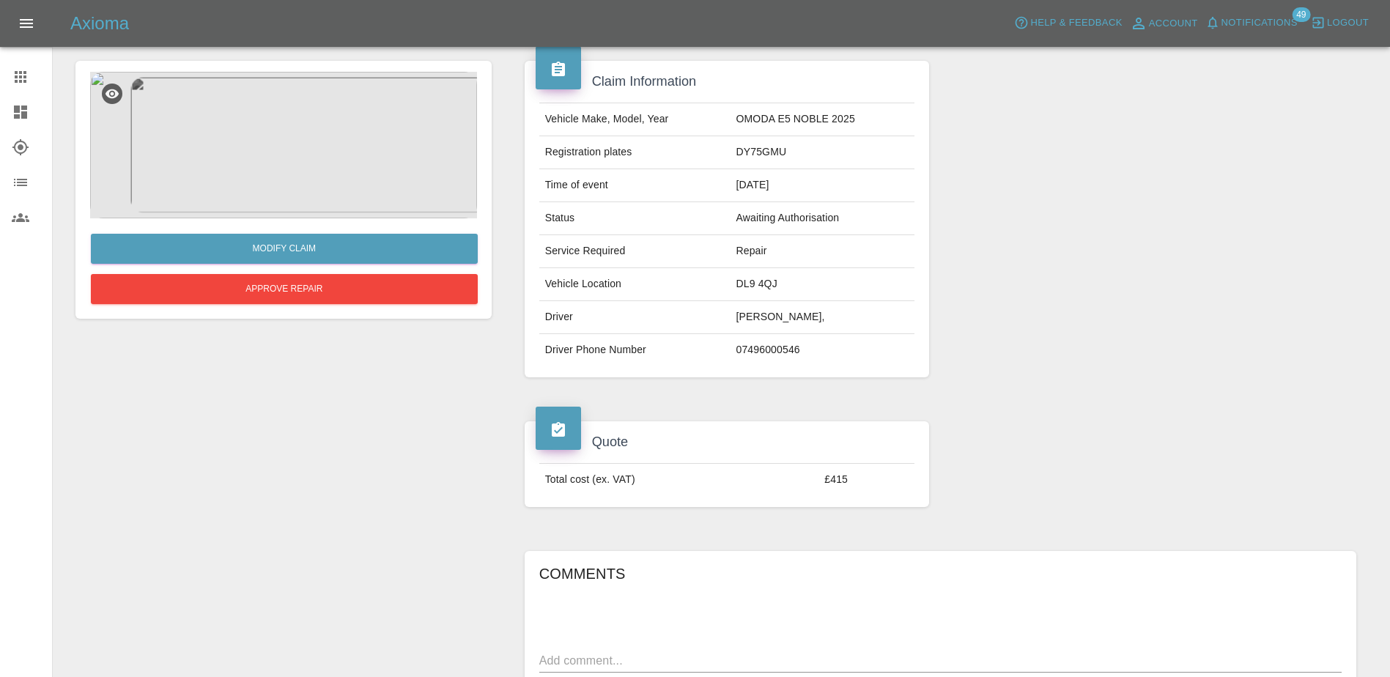
click at [1264, 27] on span "Notifications" at bounding box center [1259, 23] width 76 height 17
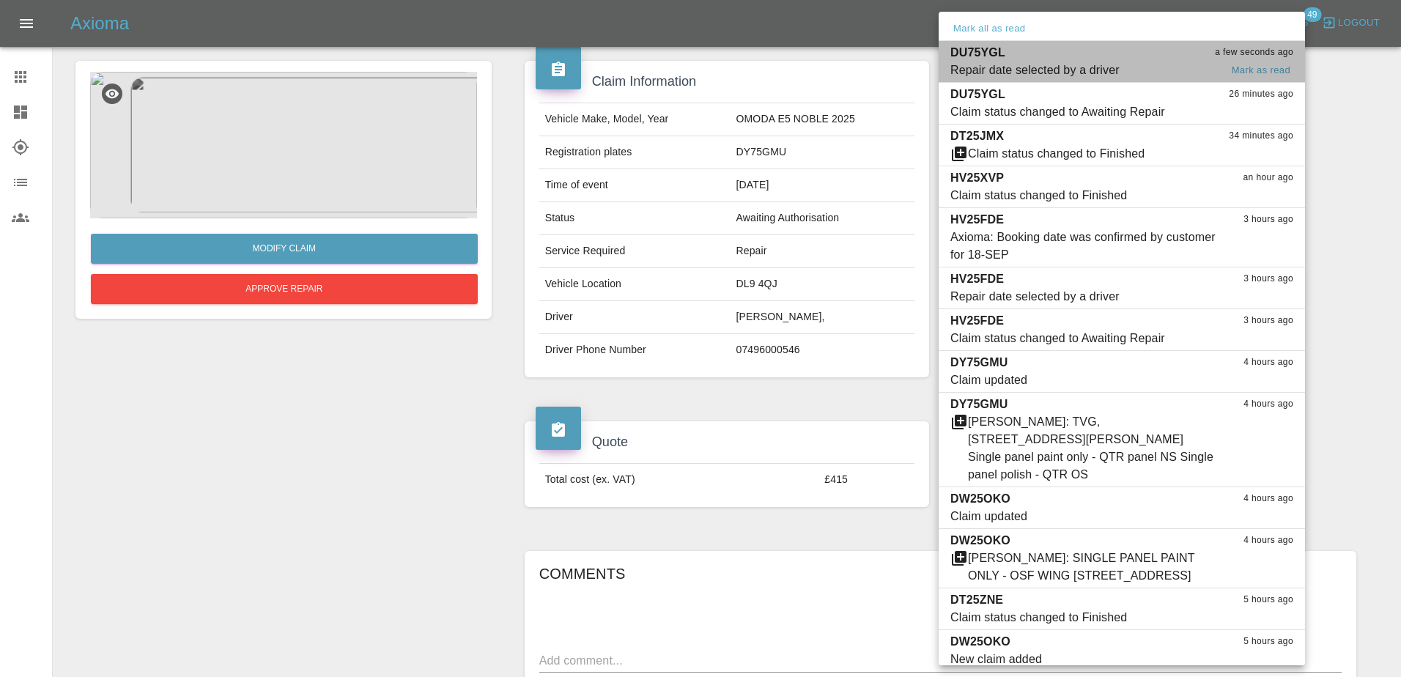
click at [1075, 74] on div "Repair date selected by a driver" at bounding box center [1034, 71] width 169 height 18
